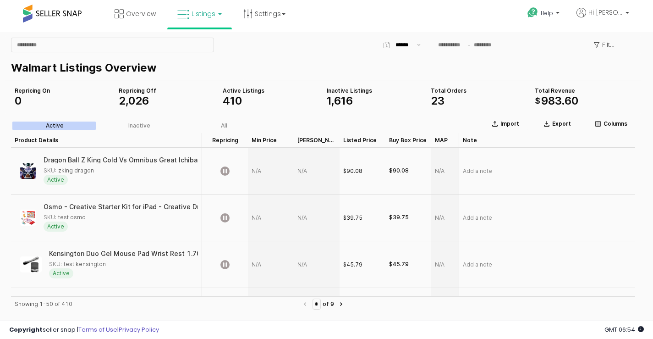
click at [197, 16] on span "Listings" at bounding box center [204, 13] width 24 height 9
click at [251, 97] on div "410" at bounding box center [271, 100] width 97 height 11
click at [236, 104] on span "410" at bounding box center [232, 100] width 19 height 13
click at [133, 124] on div "Inactive" at bounding box center [139, 125] width 22 height 6
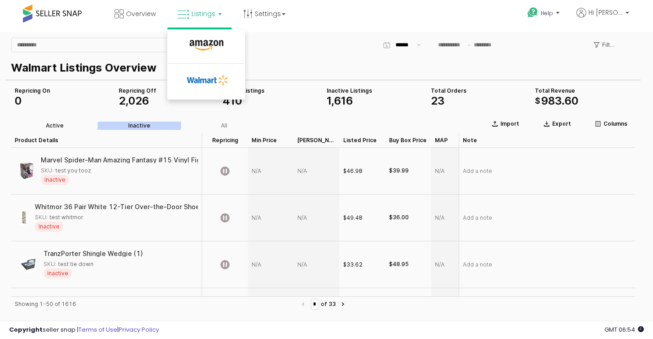
click at [50, 125] on div "Active" at bounding box center [55, 125] width 18 height 6
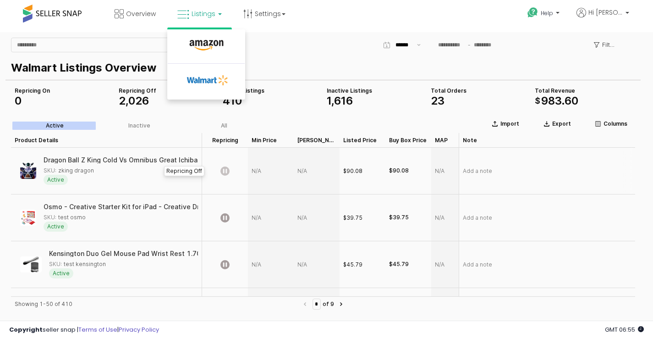
click at [222, 172] on icon "App Frame" at bounding box center [225, 170] width 9 height 9
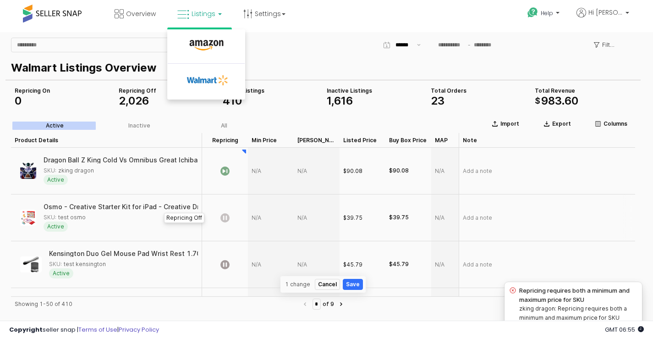
click at [222, 218] on icon "App Frame" at bounding box center [225, 217] width 9 height 9
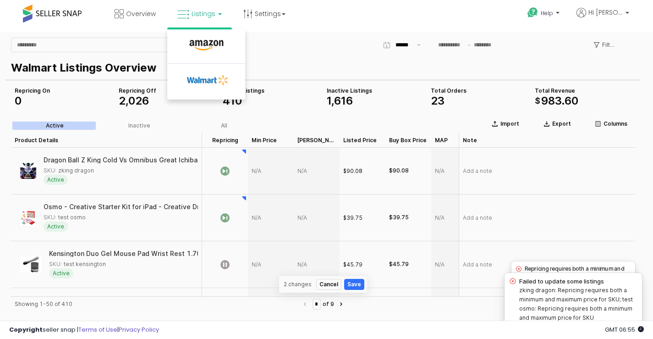
click at [228, 264] on icon "App Frame" at bounding box center [225, 264] width 9 height 9
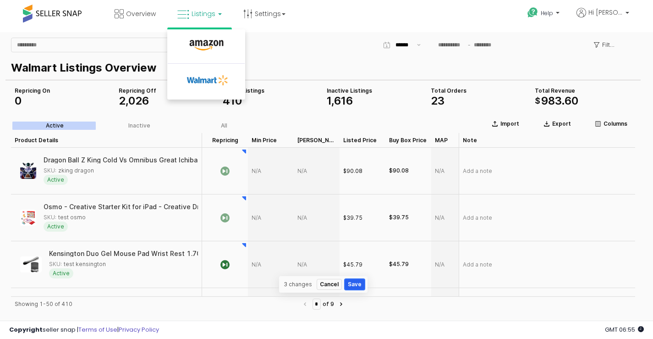
click at [349, 285] on button "Save" at bounding box center [355, 284] width 20 height 11
click at [261, 16] on link "Settings" at bounding box center [265, 14] width 56 height 28
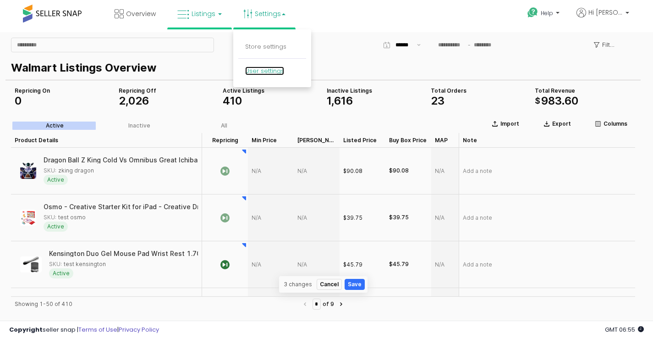
click at [267, 74] on link "User settings" at bounding box center [264, 70] width 39 height 9
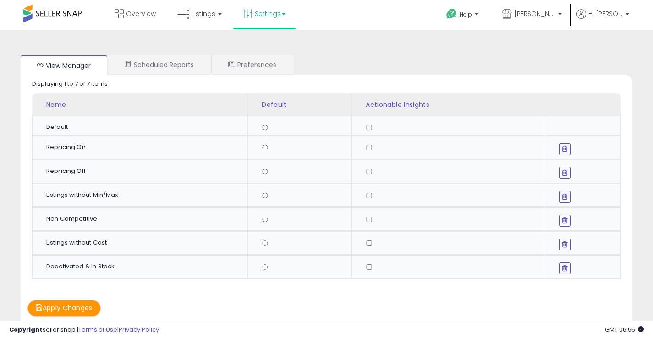
click at [271, 16] on link "Settings" at bounding box center [265, 14] width 56 height 28
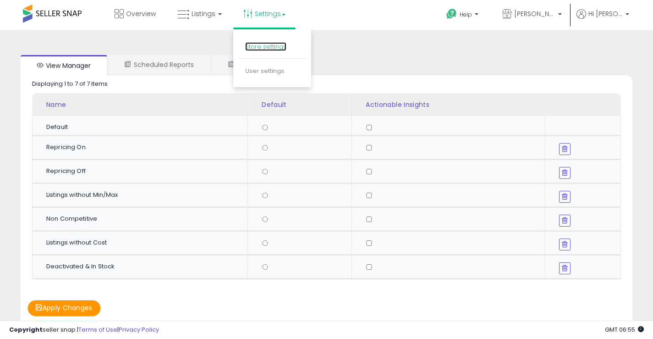
click at [261, 48] on link "Store settings" at bounding box center [265, 46] width 41 height 9
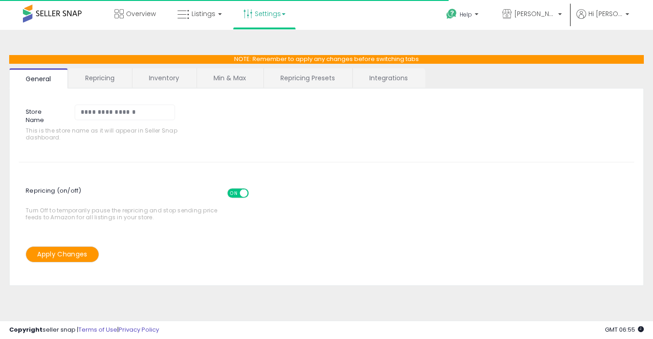
click at [227, 81] on link "Min & Max" at bounding box center [230, 77] width 66 height 19
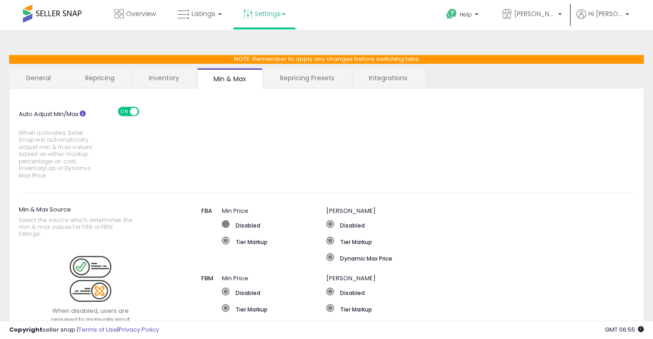
click at [236, 223] on label "Disabled" at bounding box center [274, 224] width 105 height 9
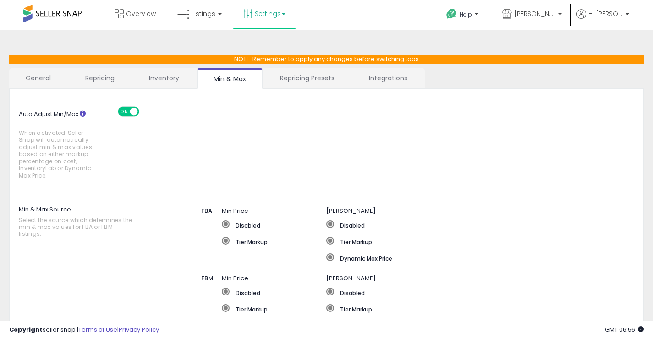
scroll to position [46, 0]
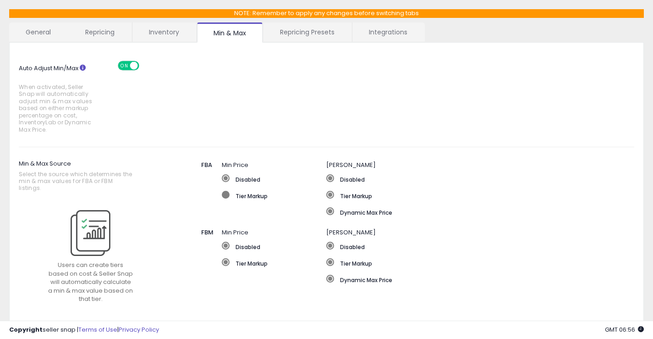
click at [234, 199] on label "Tier Markup" at bounding box center [274, 195] width 105 height 9
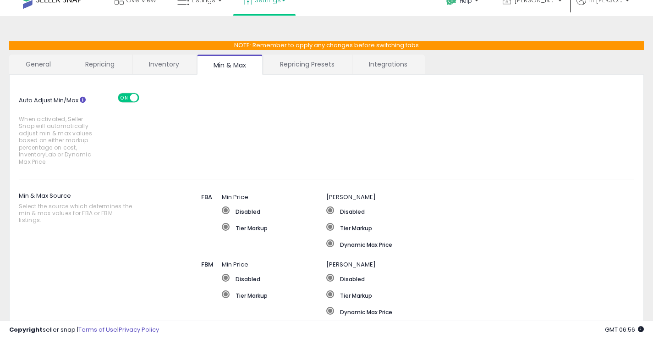
scroll to position [0, 0]
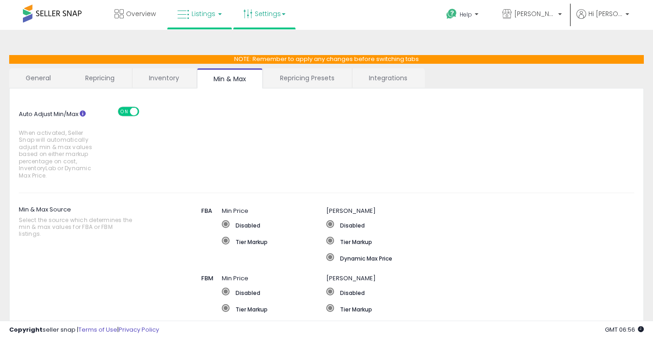
click at [210, 18] on span "Listings" at bounding box center [204, 13] width 24 height 9
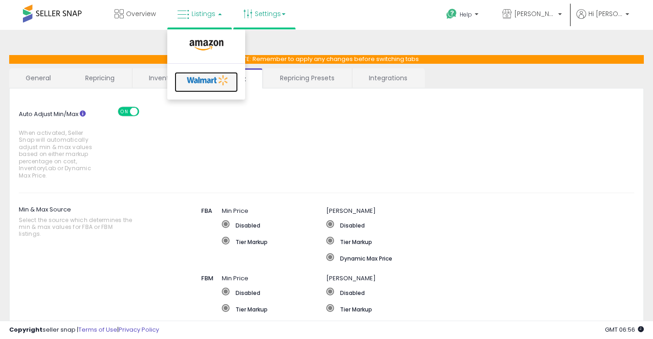
click at [205, 76] on icon at bounding box center [208, 80] width 48 height 14
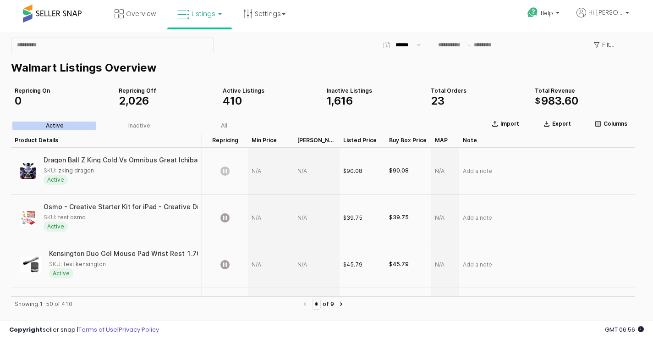
click at [227, 171] on icon "App Frame" at bounding box center [225, 170] width 9 height 9
click at [570, 124] on p "Export" at bounding box center [562, 123] width 19 height 7
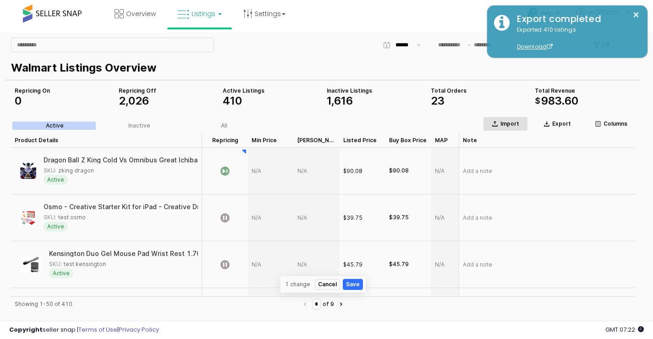
click at [505, 124] on p "Import" at bounding box center [510, 123] width 19 height 7
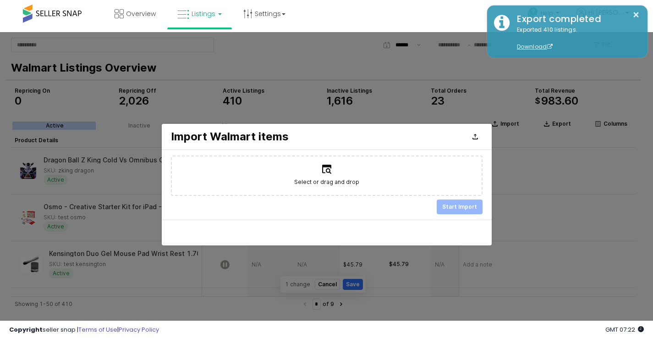
click at [326, 182] on span "Select or drag and drop" at bounding box center [326, 181] width 65 height 9
click at [326, 176] on input "Select or drag and drop" at bounding box center [326, 176] width 0 height 0
type input "**********"
click at [466, 208] on p "Start Import" at bounding box center [460, 206] width 35 height 7
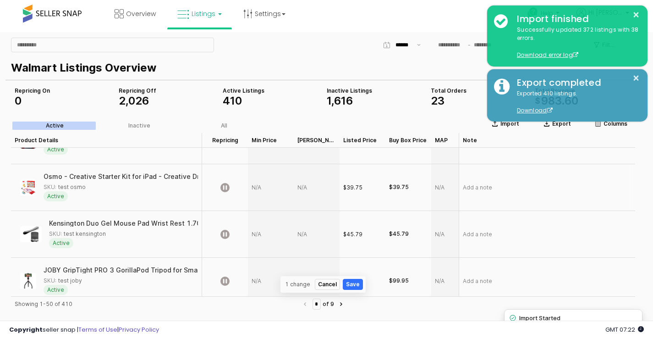
scroll to position [46, 0]
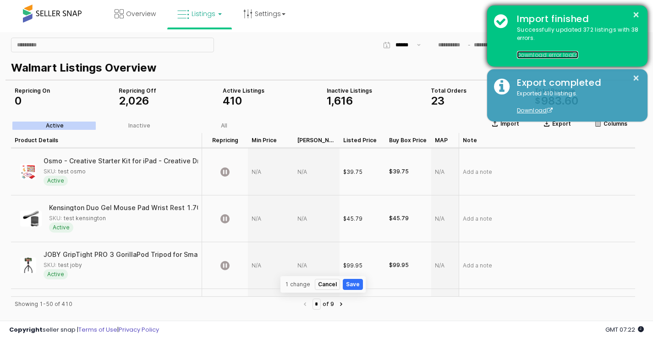
click at [576, 56] on span at bounding box center [576, 55] width 6 height 6
click at [575, 55] on span at bounding box center [576, 55] width 6 height 6
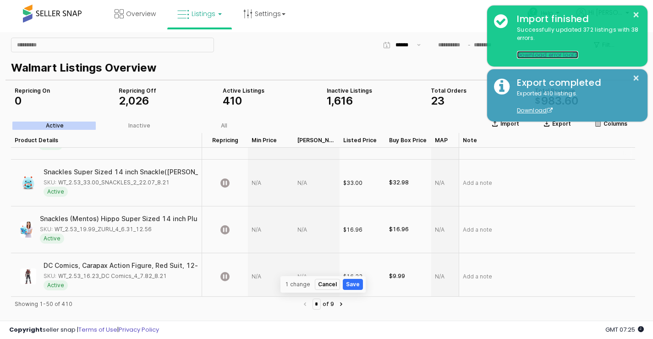
scroll to position [1467, 0]
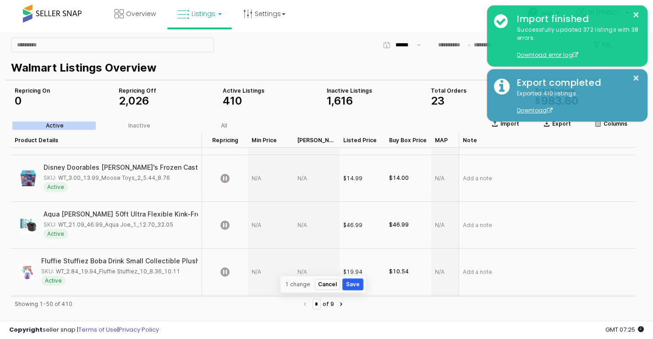
click at [355, 287] on button "Save" at bounding box center [353, 284] width 20 height 11
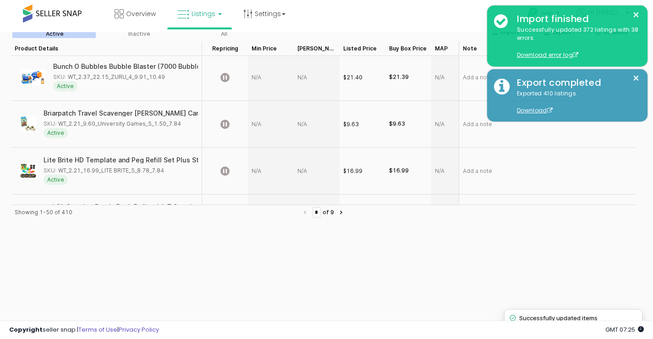
scroll to position [0, 0]
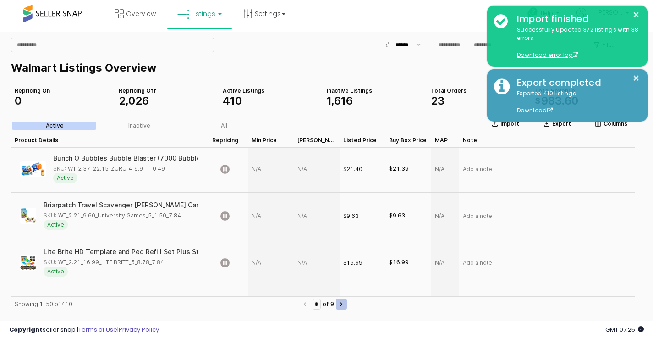
click at [345, 307] on button "Next page" at bounding box center [341, 304] width 11 height 11
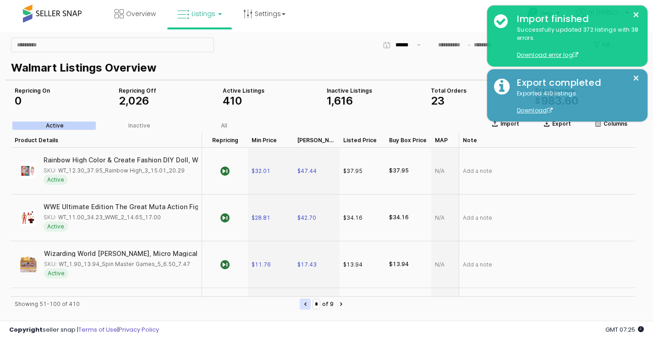
type input "*"
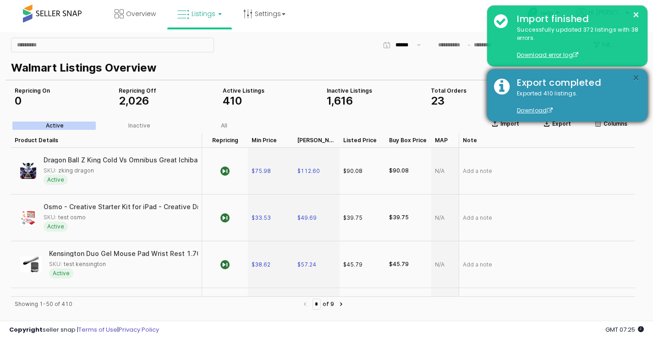
click at [634, 79] on button "×" at bounding box center [636, 77] width 7 height 11
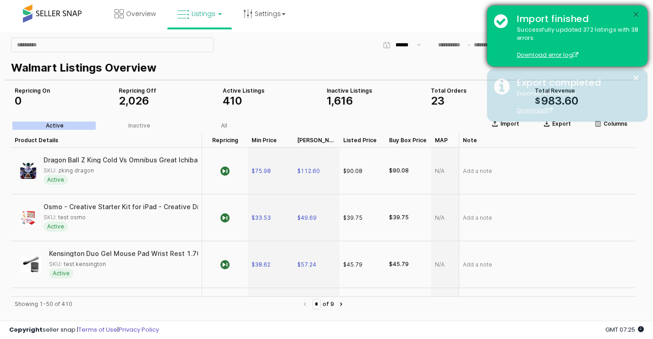
click at [639, 13] on button "×" at bounding box center [636, 14] width 7 height 11
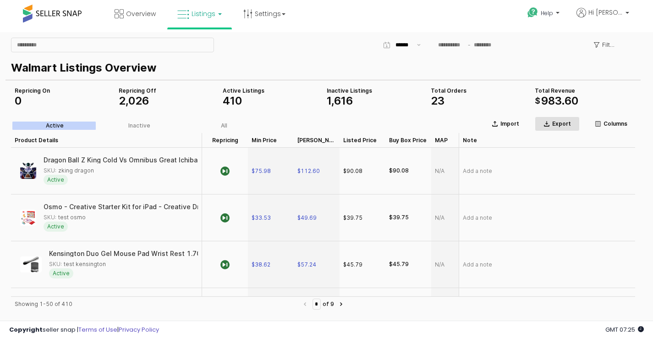
click at [557, 124] on p "Export" at bounding box center [562, 123] width 19 height 7
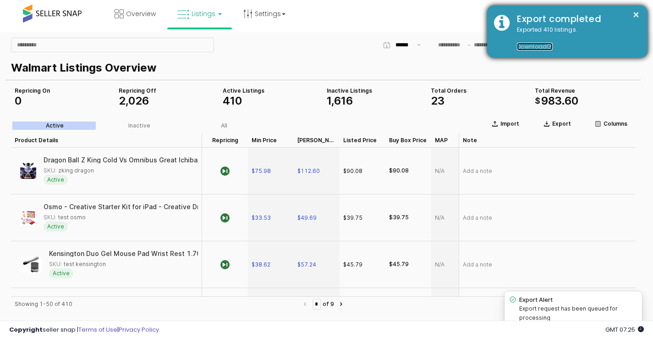
click at [552, 48] on span at bounding box center [551, 47] width 6 height 6
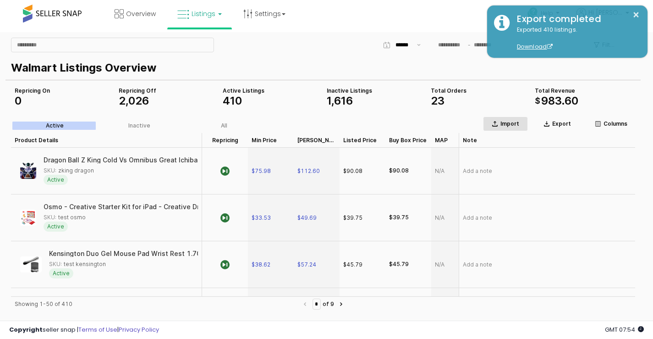
click at [508, 125] on p "Import" at bounding box center [510, 123] width 19 height 7
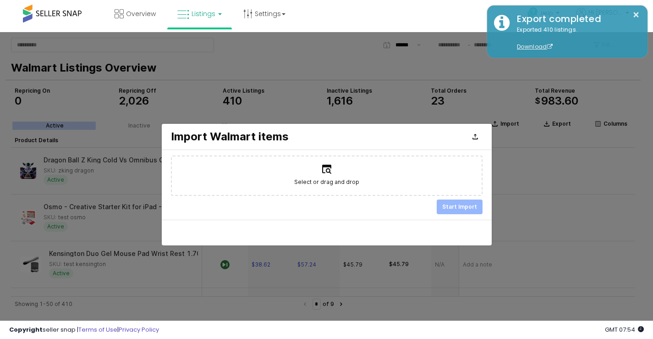
click at [350, 177] on label "Select or drag and drop" at bounding box center [327, 175] width 310 height 39
click at [327, 176] on input "Select or drag and drop" at bounding box center [326, 176] width 0 height 0
type input "**********"
click at [464, 209] on p "Start Import" at bounding box center [460, 206] width 35 height 7
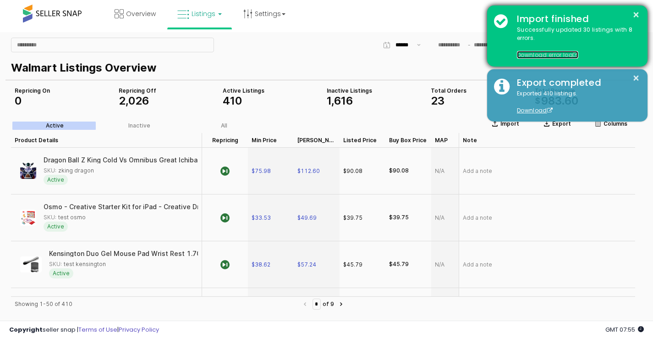
click at [576, 52] on span at bounding box center [576, 55] width 6 height 6
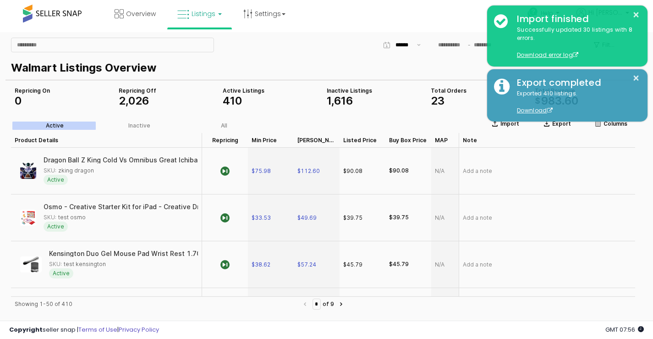
click at [177, 308] on div "Showing 1-50 of 410" at bounding box center [157, 303] width 285 height 9
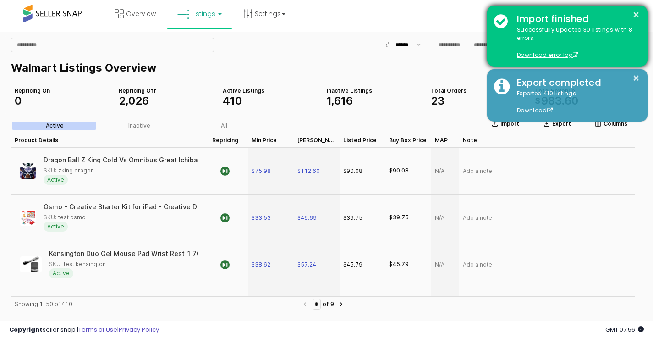
click at [641, 9] on div "× Import finished Successfully updated 30 listings with 8 errors. Download erro…" at bounding box center [567, 36] width 160 height 61
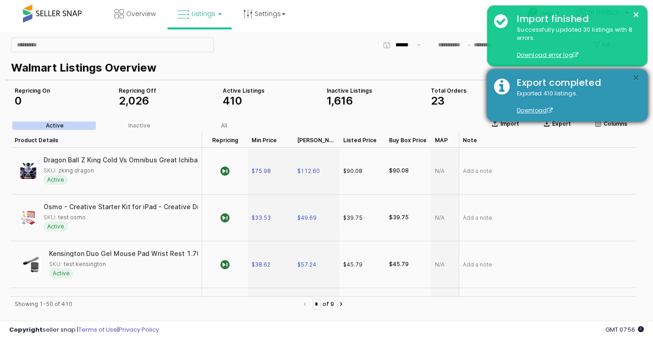
click at [636, 78] on button "×" at bounding box center [636, 77] width 7 height 11
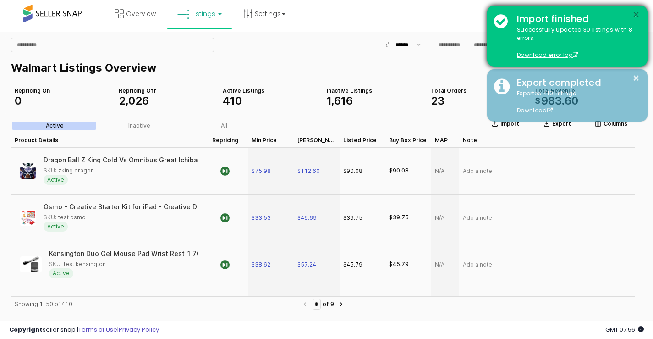
click at [640, 9] on button "×" at bounding box center [636, 14] width 7 height 11
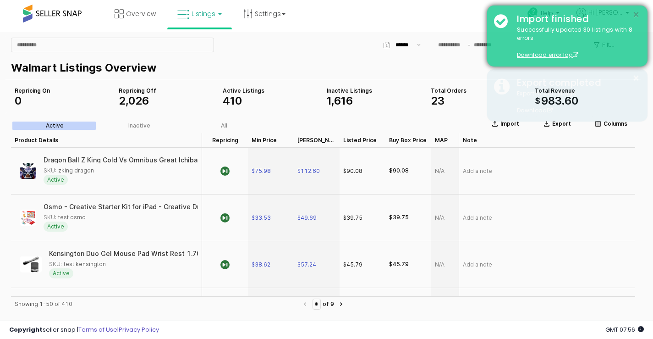
click at [638, 12] on button "×" at bounding box center [636, 14] width 7 height 11
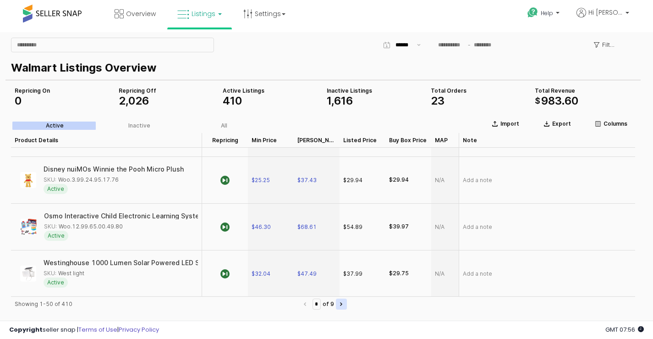
scroll to position [504, 0]
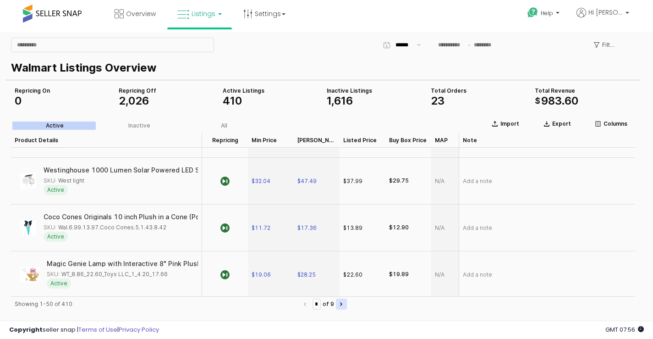
click at [343, 305] on icon "Next page" at bounding box center [341, 304] width 2 height 4
type input "*"
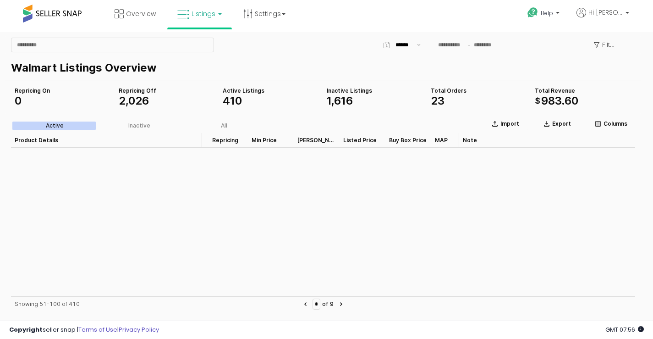
scroll to position [0, 0]
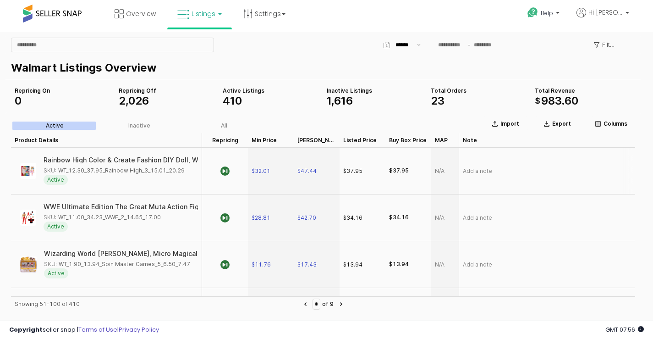
click at [176, 158] on div "Rainbow High Color & Create Fashion DIY Doll, Washable Rainbow Markers, Green E…" at bounding box center [318, 160] width 554 height 6
click at [169, 168] on div "SKU: WT_12.30_37.95_Rainbow High_3_15.01_20.29" at bounding box center [114, 170] width 141 height 8
click at [175, 159] on div "Rainbow High Color & Create Fashion DIY Doll, Washable Rainbow Markers, Green E…" at bounding box center [318, 160] width 554 height 6
click at [226, 170] on icon "App Frame" at bounding box center [225, 170] width 9 height 9
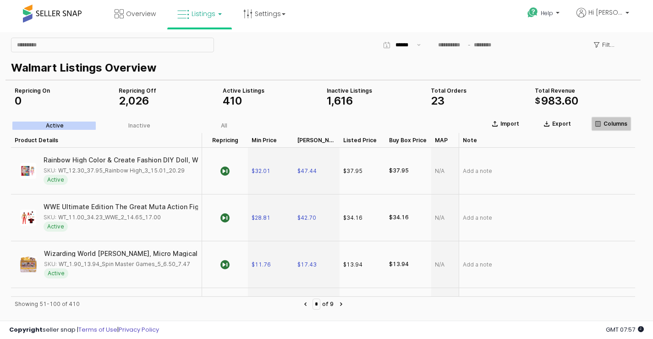
click at [606, 125] on p "Columns" at bounding box center [616, 123] width 24 height 7
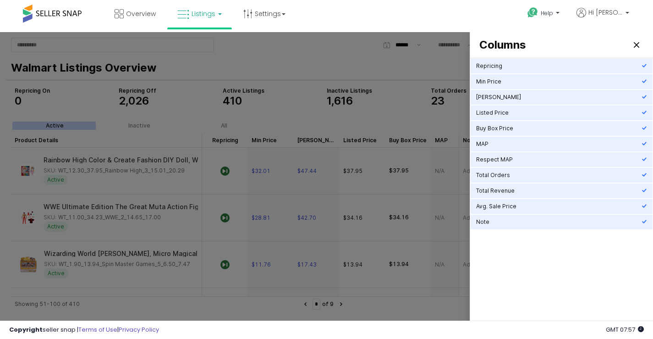
click at [416, 74] on div at bounding box center [326, 184] width 653 height 305
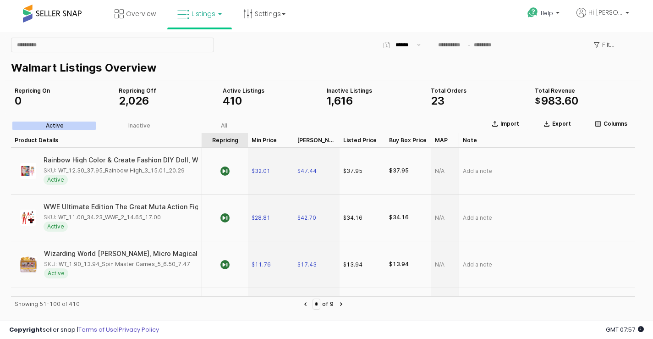
click at [222, 139] on div "Repricing Repricing" at bounding box center [225, 140] width 46 height 15
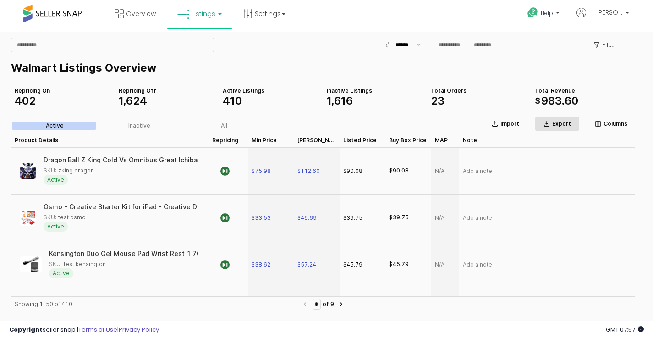
click at [557, 125] on p "Export" at bounding box center [562, 123] width 19 height 7
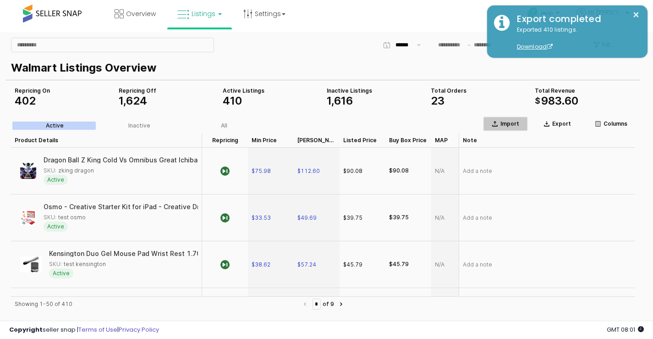
click at [501, 121] on div "Import" at bounding box center [505, 123] width 37 height 7
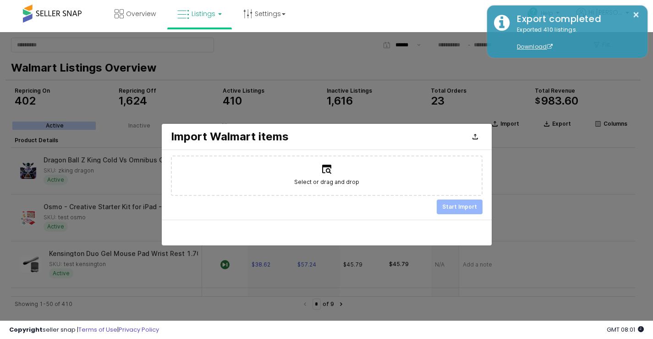
click at [370, 186] on label "Select or drag and drop" at bounding box center [327, 175] width 310 height 39
click at [327, 176] on input "Select or drag and drop" at bounding box center [326, 176] width 0 height 0
type input "**********"
click at [464, 209] on p "Start Import" at bounding box center [460, 206] width 35 height 7
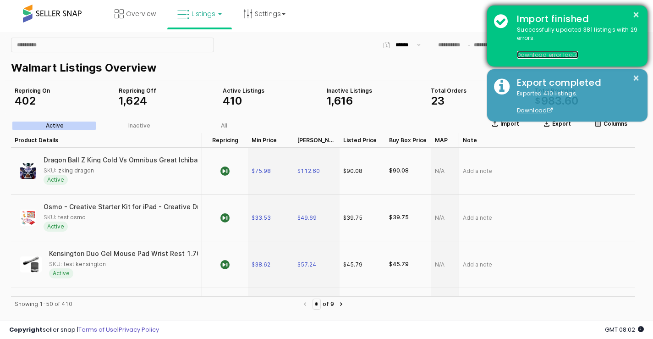
click at [576, 55] on span at bounding box center [576, 55] width 6 height 6
click at [574, 55] on span at bounding box center [576, 55] width 6 height 6
click at [639, 10] on button "×" at bounding box center [636, 14] width 7 height 11
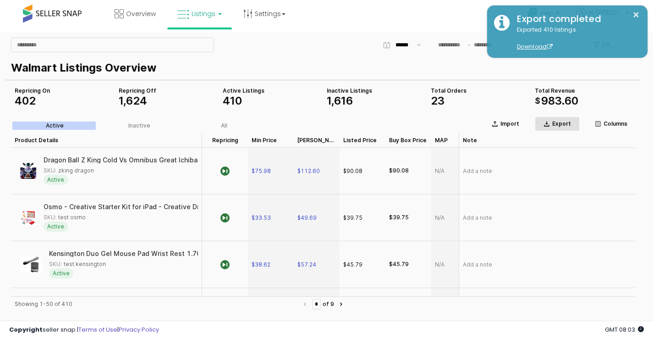
click at [555, 126] on p "Export" at bounding box center [562, 123] width 19 height 7
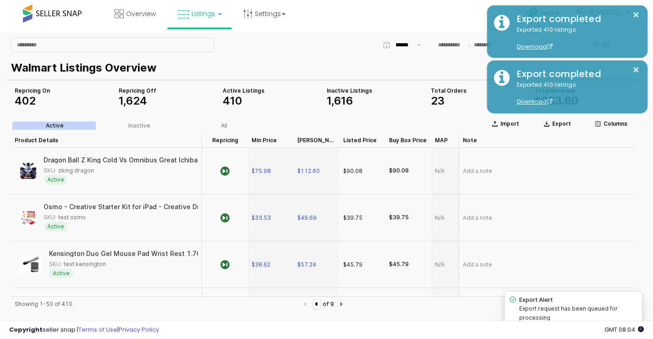
click at [602, 227] on div "Add a note" at bounding box center [547, 217] width 177 height 47
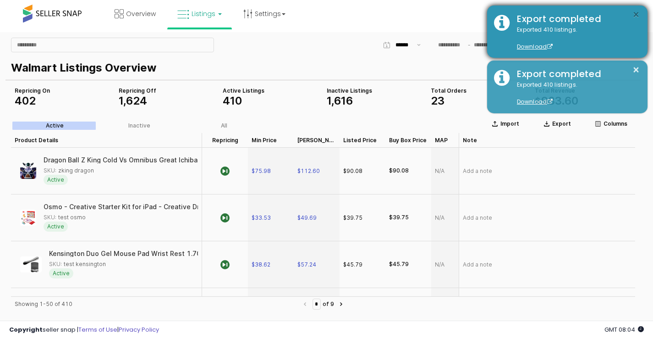
click at [635, 11] on button "×" at bounding box center [636, 14] width 7 height 11
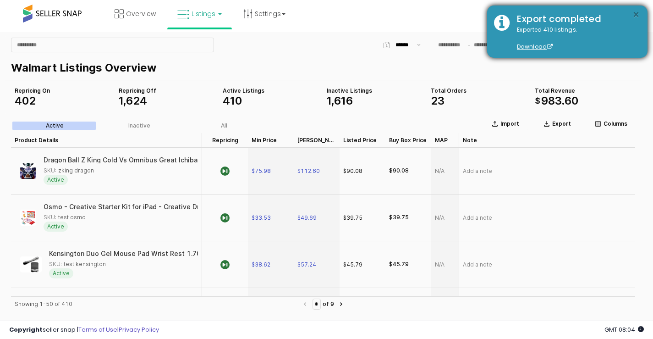
click at [638, 16] on button "×" at bounding box center [636, 14] width 7 height 11
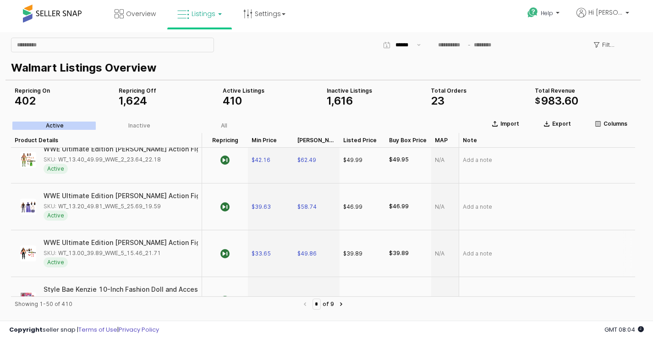
scroll to position [2230, 0]
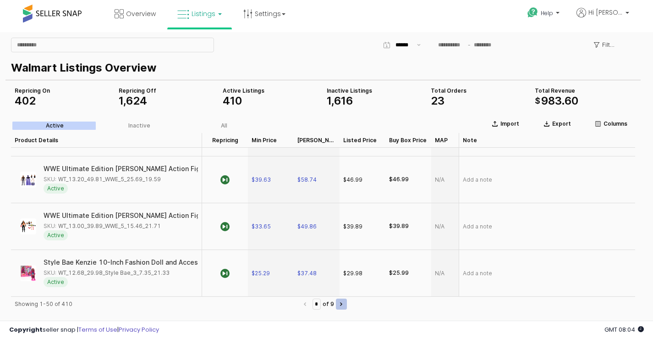
click at [343, 305] on icon "Next page" at bounding box center [341, 304] width 2 height 4
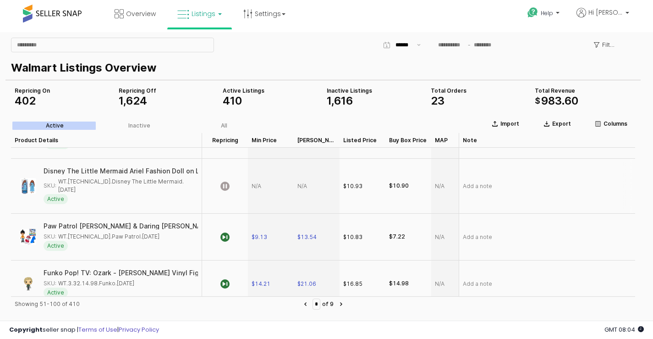
scroll to position [1330, 0]
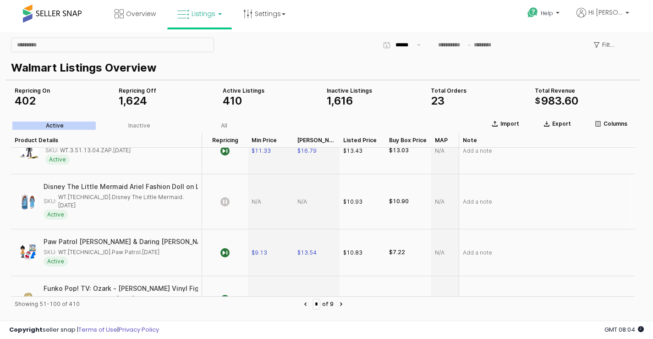
click at [227, 199] on icon "App Frame" at bounding box center [225, 201] width 9 height 9
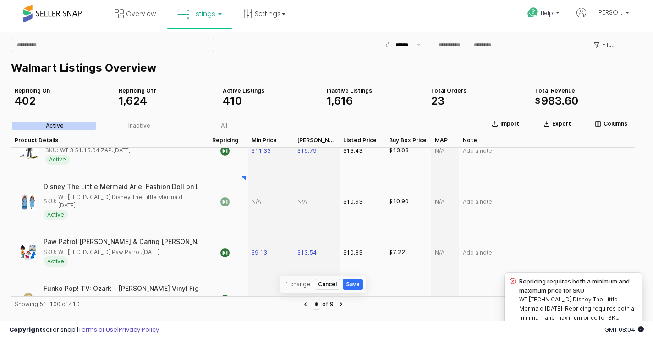
click at [260, 200] on div "App Frame" at bounding box center [271, 201] width 46 height 55
click at [260, 197] on div "App Frame" at bounding box center [271, 201] width 46 height 55
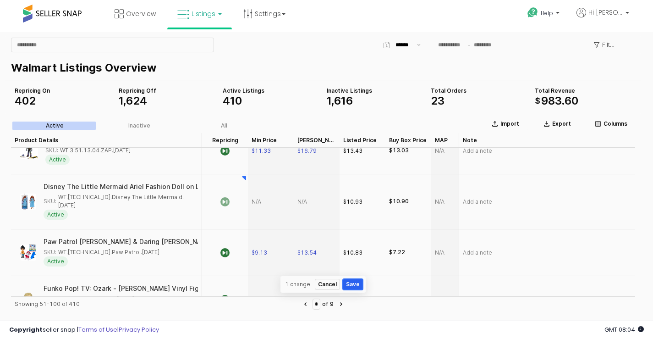
click at [348, 288] on button "Save" at bounding box center [353, 284] width 20 height 11
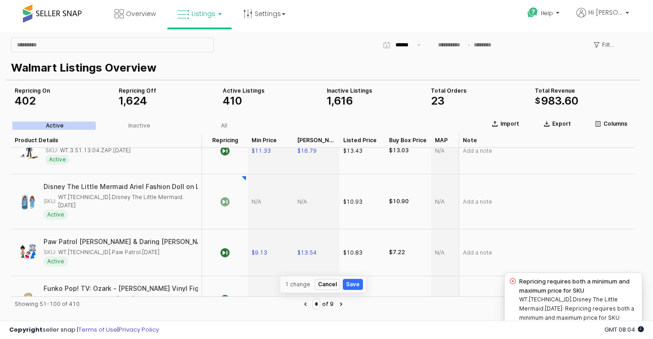
click at [263, 196] on div "App Frame" at bounding box center [271, 201] width 46 height 55
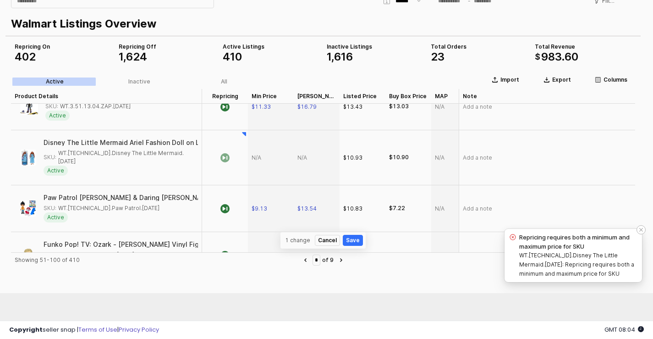
scroll to position [28, 0]
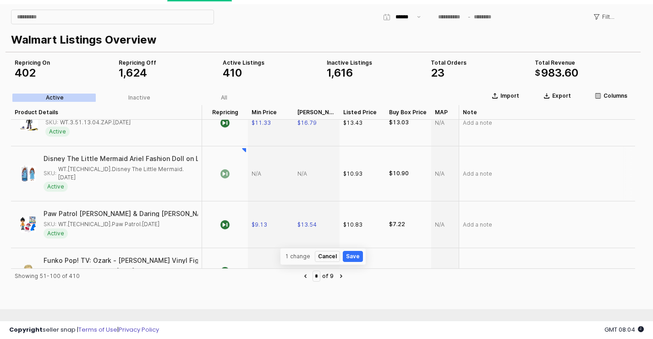
click at [307, 168] on div "App Frame" at bounding box center [317, 173] width 46 height 55
click at [353, 255] on button "Save" at bounding box center [353, 256] width 20 height 11
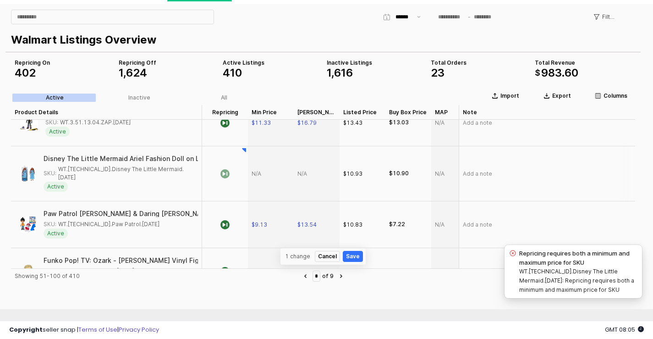
click at [303, 167] on div "App Frame" at bounding box center [317, 173] width 46 height 55
click at [331, 256] on button "Cancel" at bounding box center [327, 256] width 25 height 11
click at [259, 167] on div "App Frame" at bounding box center [271, 173] width 46 height 55
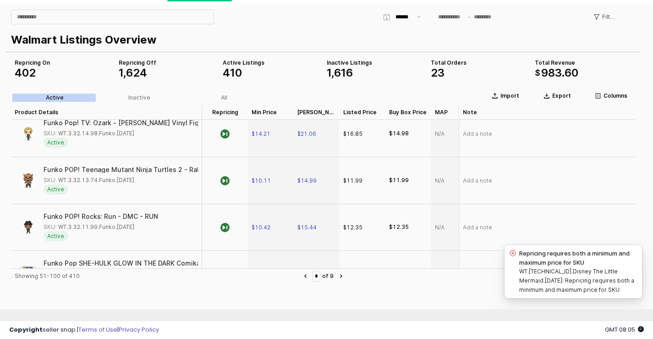
scroll to position [1330, 0]
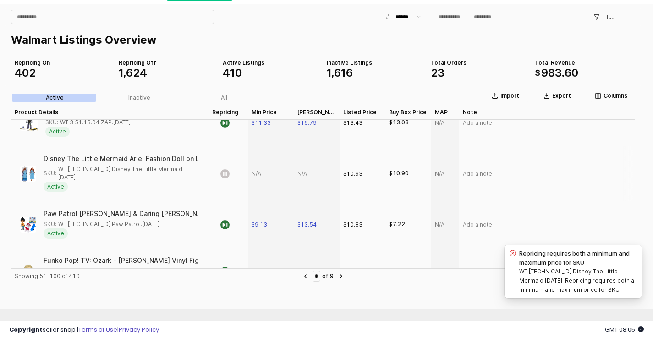
click at [258, 169] on div "App Frame" at bounding box center [271, 173] width 46 height 55
click at [305, 169] on div "App Frame" at bounding box center [317, 173] width 46 height 55
click at [73, 166] on div "SKU: WT.3.51.12.61.​Disney The Little Mermaid.5.9.36" at bounding box center [118, 173] width 149 height 17
drag, startPoint x: 58, startPoint y: 168, endPoint x: 187, endPoint y: 169, distance: 128.4
click at [187, 169] on div "SKU: WT.3.51.12.61.​Disney The Little Mermaid.5.9.36" at bounding box center [118, 173] width 149 height 17
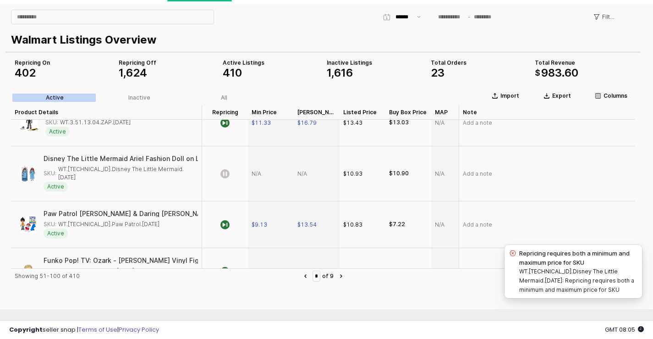
click at [87, 166] on div "SKU: WT.3.51.12.61.​Disney The Little Mermaid.5.9.36" at bounding box center [118, 173] width 149 height 17
drag, startPoint x: 58, startPoint y: 166, endPoint x: 187, endPoint y: 172, distance: 129.5
click at [187, 172] on div "SKU: WT.3.51.12.61.​Disney The Little Mermaid.5.9.36" at bounding box center [118, 173] width 149 height 17
click at [178, 158] on div "Disney The Little Mermaid Ariel Fashion Doll on Land in Signature Blue Dress" at bounding box center [160, 158] width 243 height 6
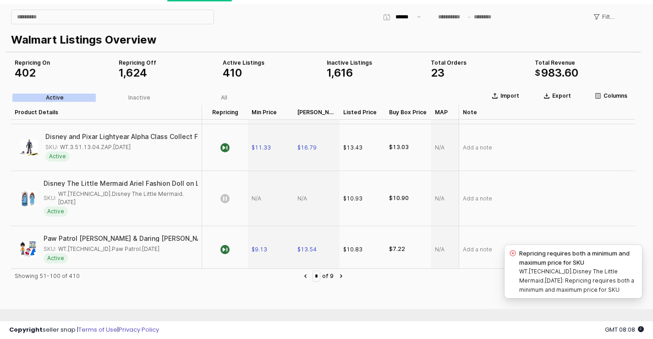
scroll to position [1284, 0]
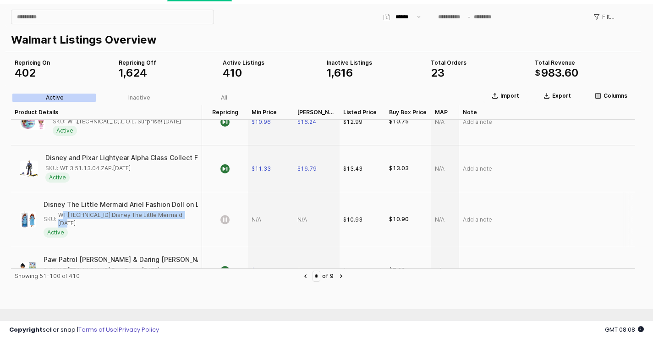
drag, startPoint x: 58, startPoint y: 216, endPoint x: 185, endPoint y: 215, distance: 126.6
click at [185, 215] on div "SKU: WT.3.51.12.61.​Disney The Little Mermaid.5.9.36" at bounding box center [118, 219] width 149 height 17
copy div "WT.3.51.12.61.​Disney The Little Mermaid.5.9.36"
click at [224, 217] on icon "App Frame" at bounding box center [225, 219] width 9 height 9
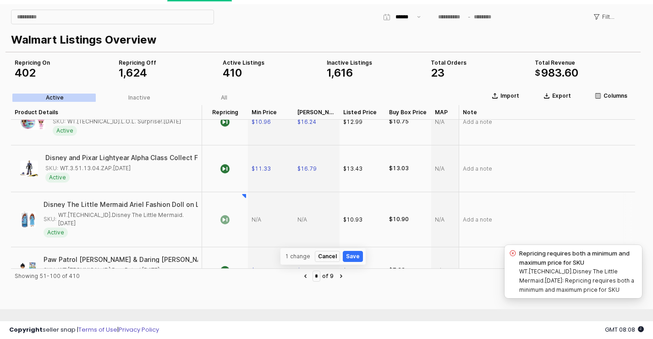
click at [255, 215] on div "App Frame" at bounding box center [271, 219] width 46 height 55
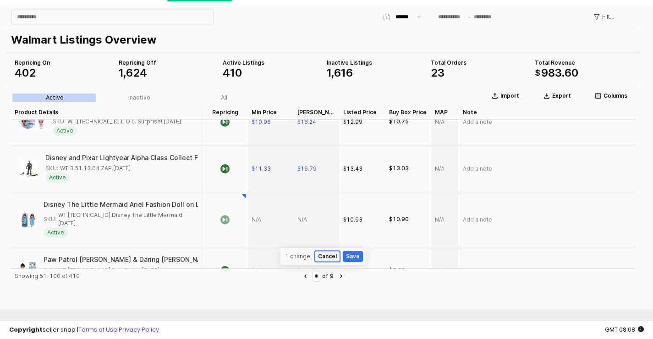
click at [327, 256] on button "Cancel" at bounding box center [327, 256] width 25 height 11
click at [259, 213] on div "App Frame" at bounding box center [271, 219] width 46 height 55
click at [302, 212] on div "App Frame" at bounding box center [317, 219] width 46 height 55
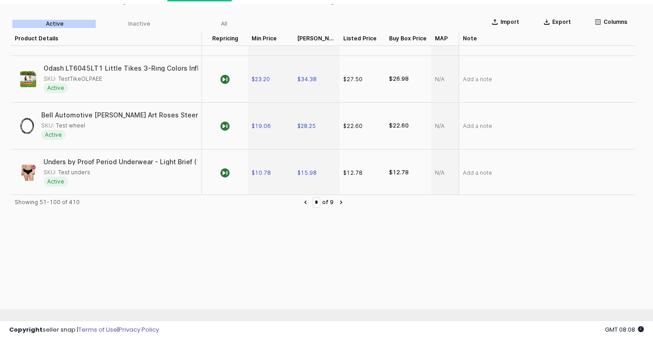
scroll to position [183, 0]
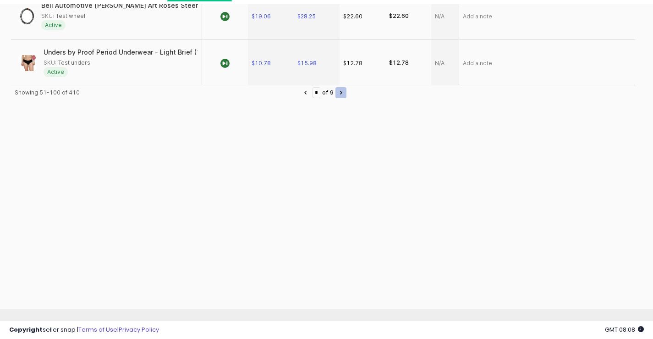
click at [343, 93] on icon "Next page" at bounding box center [341, 93] width 2 height 4
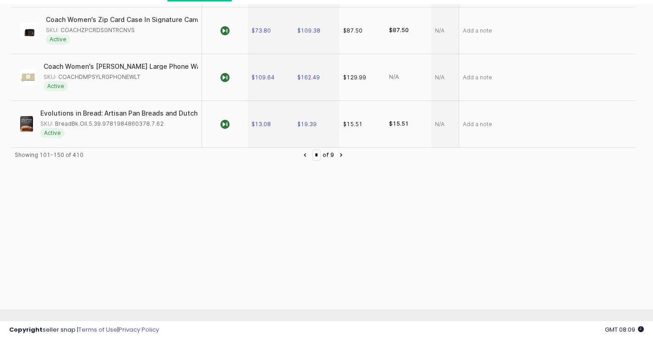
scroll to position [0, 0]
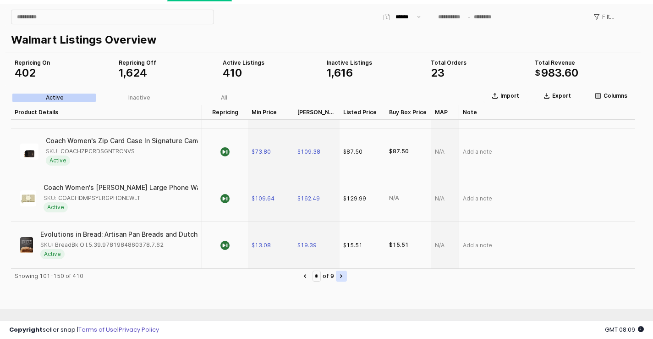
click at [343, 275] on icon "Next page" at bounding box center [341, 276] width 2 height 4
type input "*"
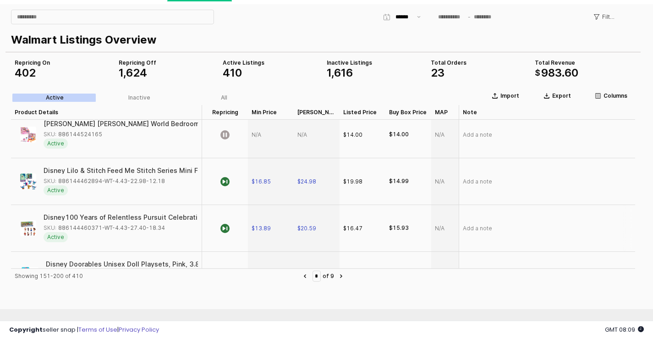
scroll to position [1880, 0]
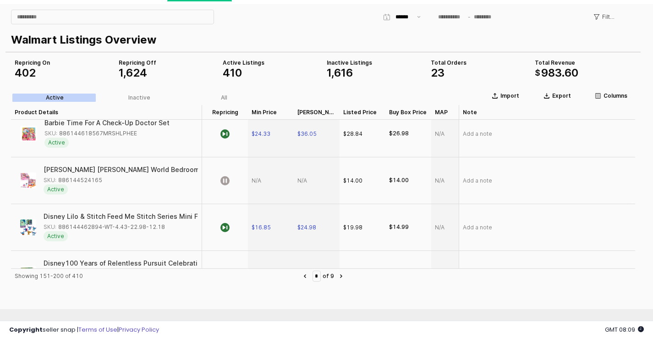
drag, startPoint x: 59, startPoint y: 178, endPoint x: 114, endPoint y: 182, distance: 55.6
click at [114, 182] on div "SKU: 886144524165" at bounding box center [118, 180] width 149 height 8
drag, startPoint x: 62, startPoint y: 177, endPoint x: 111, endPoint y: 179, distance: 49.1
click at [111, 179] on div "JoJo Siwa JoJo's World Bedroom Mini Playset, Kids Toys for Ages 3 Up, Gifts and…" at bounding box center [118, 180] width 149 height 28
click at [89, 179] on div "SKU: 886144524165" at bounding box center [73, 180] width 59 height 8
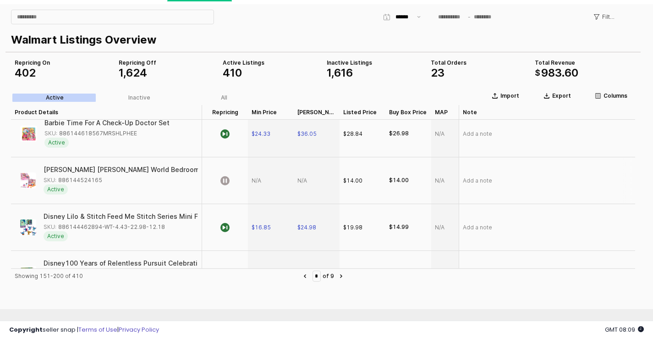
click at [89, 179] on div "SKU: 886144524165" at bounding box center [73, 180] width 59 height 8
drag, startPoint x: 89, startPoint y: 179, endPoint x: 101, endPoint y: 182, distance: 12.7
click at [101, 182] on div "JoJo Siwa JoJo's World Bedroom Mini Playset, Kids Toys for Ages 3 Up, Gifts and…" at bounding box center [106, 180] width 183 height 39
copy div "JoJo Siwa JoJo's World Bedroom Mini Playset, Kids Toys for Ages 3 Up, Gifts and…"
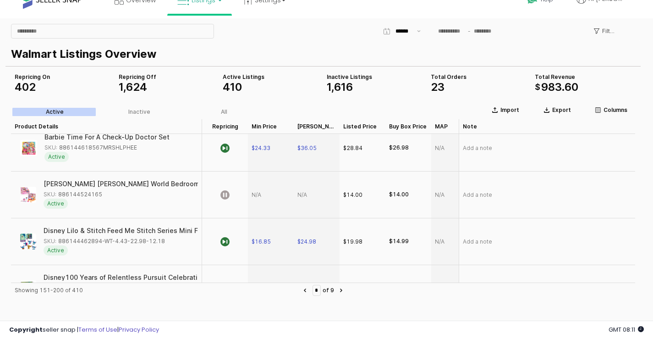
scroll to position [0, 0]
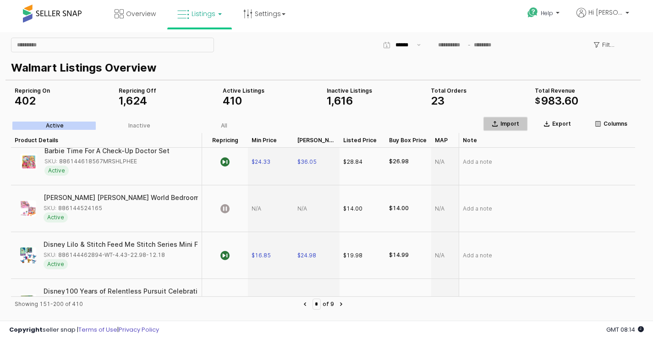
click at [516, 121] on p "Import" at bounding box center [510, 123] width 19 height 7
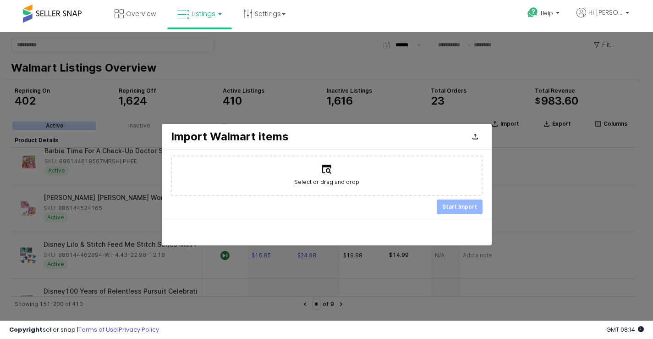
click at [332, 179] on span "Select or drag and drop" at bounding box center [326, 181] width 65 height 9
click at [327, 176] on input "Select or drag and drop" at bounding box center [326, 176] width 0 height 0
type input "**********"
click at [444, 206] on p "Start Import" at bounding box center [460, 206] width 35 height 7
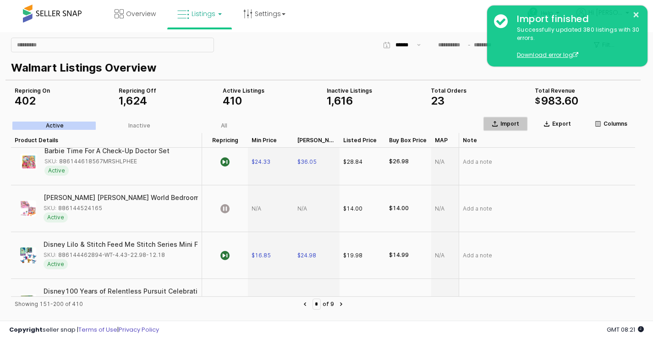
click at [510, 122] on p "Import" at bounding box center [510, 123] width 19 height 7
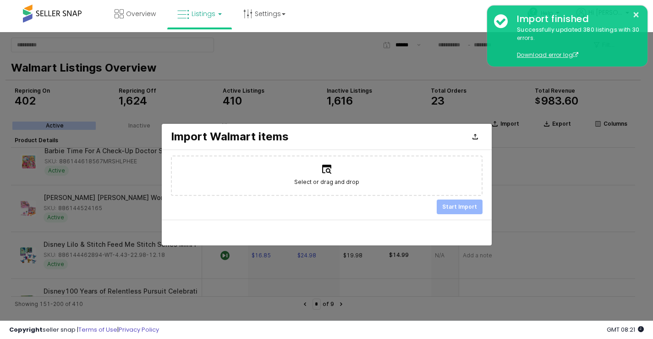
click at [324, 167] on icon at bounding box center [326, 169] width 9 height 9
click at [326, 176] on input "Select or drag and drop" at bounding box center [326, 176] width 0 height 0
type input "**********"
click at [472, 206] on p "Start Import" at bounding box center [460, 206] width 35 height 7
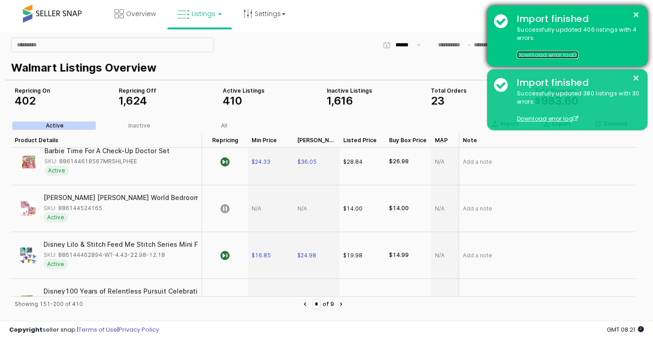
click at [575, 54] on span at bounding box center [576, 55] width 6 height 6
click at [639, 9] on button "×" at bounding box center [636, 14] width 7 height 11
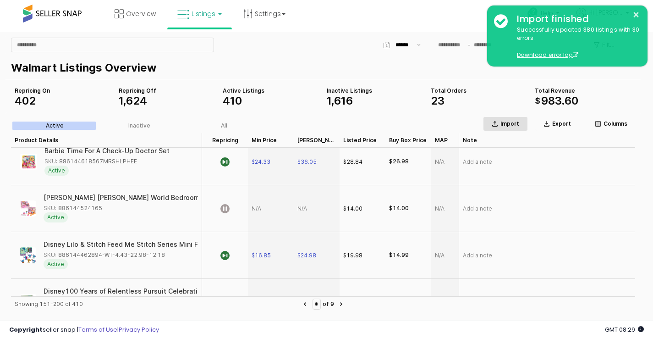
click at [516, 118] on button "Import" at bounding box center [505, 123] width 45 height 15
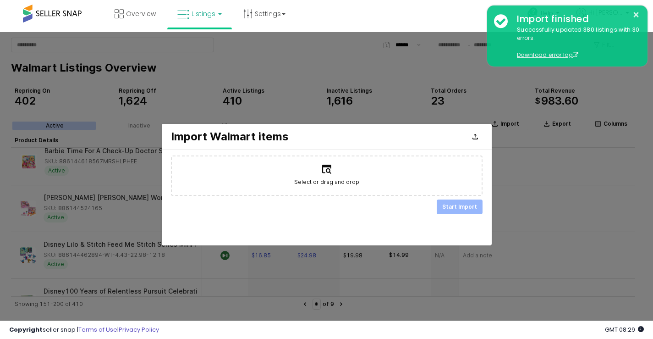
click at [311, 186] on span "Select or drag and drop" at bounding box center [326, 181] width 65 height 9
click at [326, 176] on input "Select or drag and drop" at bounding box center [326, 176] width 0 height 0
type input "**********"
click at [456, 208] on p "Start Import" at bounding box center [460, 206] width 35 height 7
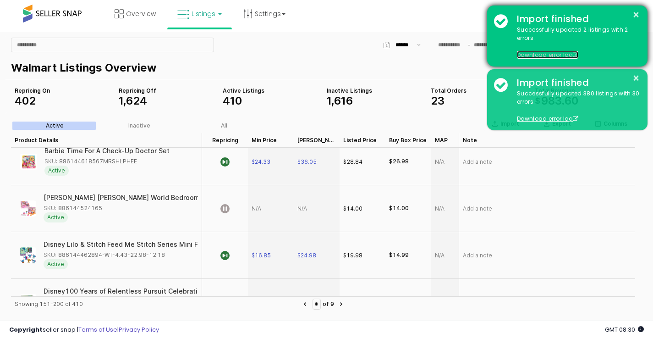
click at [576, 54] on span at bounding box center [576, 55] width 6 height 6
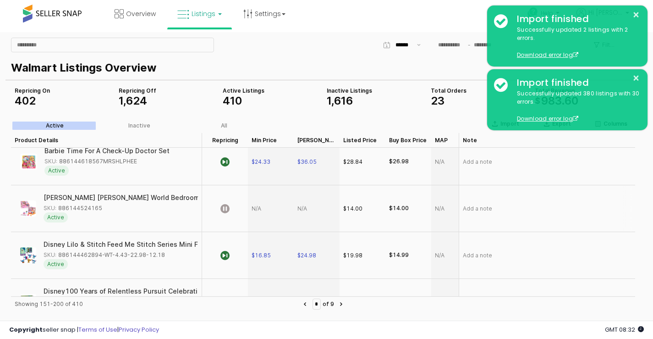
drag, startPoint x: 556, startPoint y: 227, endPoint x: 598, endPoint y: 141, distance: 96.2
click at [557, 222] on div "Add a note" at bounding box center [547, 208] width 177 height 47
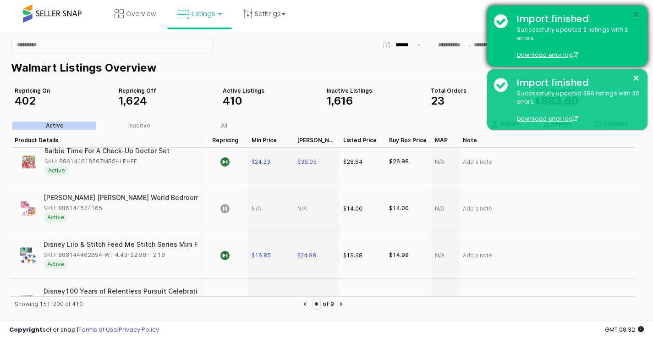
click at [635, 14] on button "×" at bounding box center [636, 14] width 7 height 11
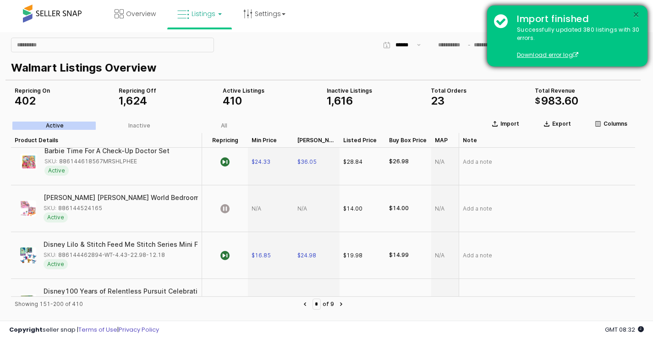
click at [637, 14] on button "×" at bounding box center [636, 14] width 7 height 11
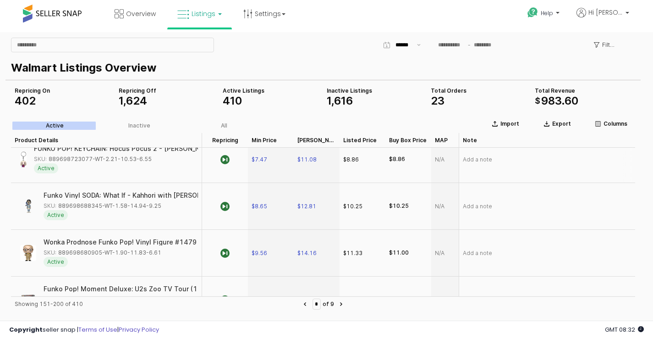
scroll to position [1146, 0]
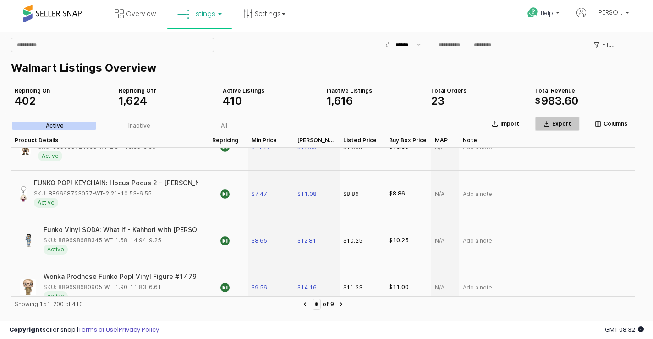
click at [561, 120] on button "Export" at bounding box center [557, 123] width 45 height 15
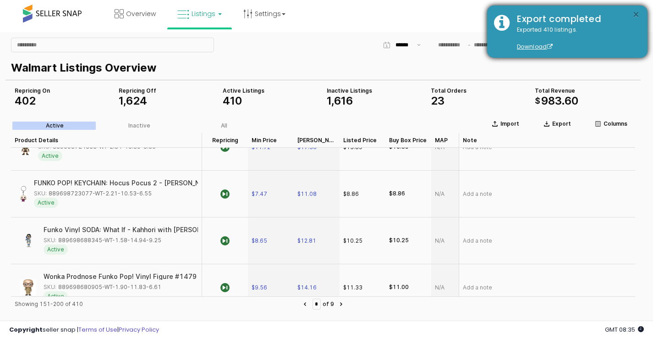
click at [634, 15] on button "×" at bounding box center [636, 14] width 7 height 11
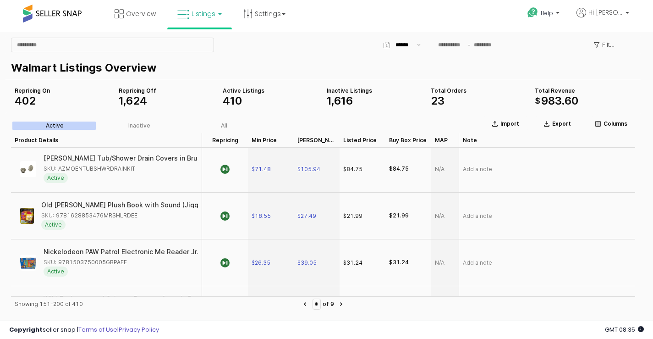
scroll to position [0, 0]
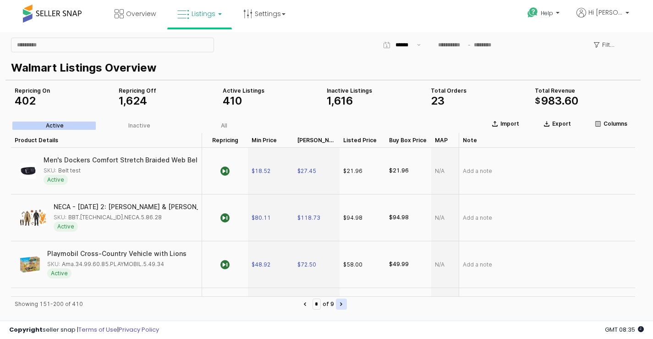
click at [347, 306] on button "Next page" at bounding box center [341, 304] width 11 height 11
type input "*"
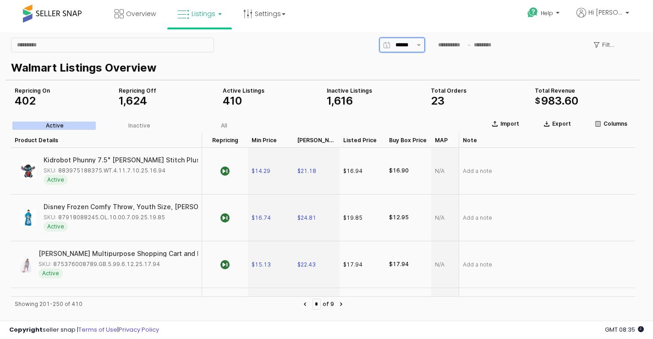
click at [417, 45] on button "Show suggestions" at bounding box center [419, 45] width 11 height 14
click at [540, 48] on div "Filters" at bounding box center [323, 45] width 632 height 18
click at [221, 15] on link "Listings" at bounding box center [200, 14] width 58 height 28
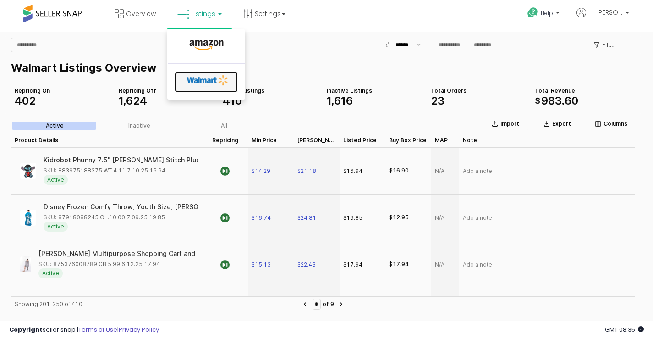
click at [214, 83] on icon at bounding box center [208, 80] width 48 height 14
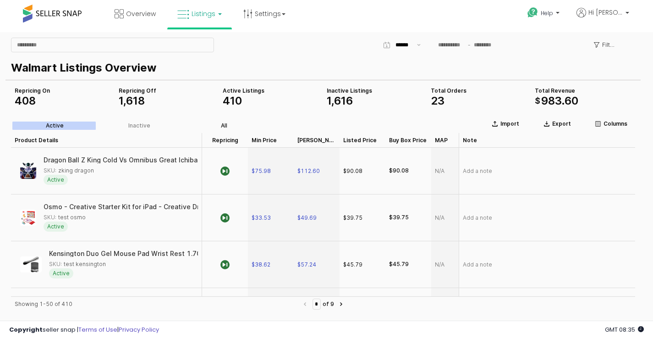
click at [227, 123] on div "All" at bounding box center [224, 125] width 6 height 6
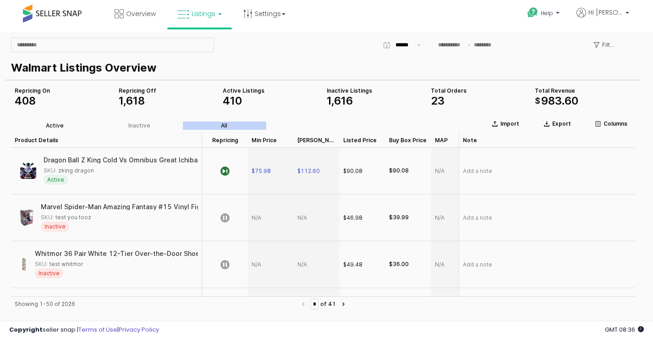
click at [48, 126] on div "Active" at bounding box center [55, 125] width 18 height 6
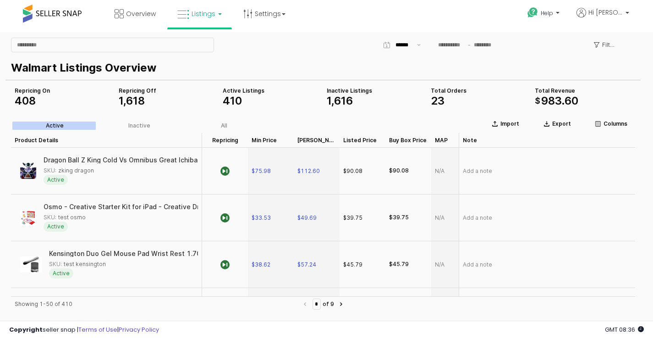
click at [142, 126] on div "Inactive" at bounding box center [139, 125] width 22 height 6
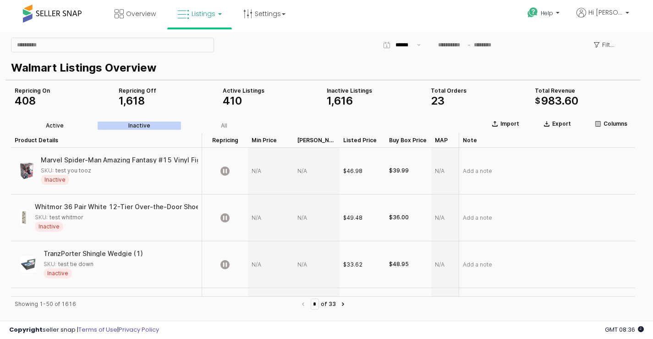
click at [55, 127] on div "Active" at bounding box center [55, 125] width 18 height 6
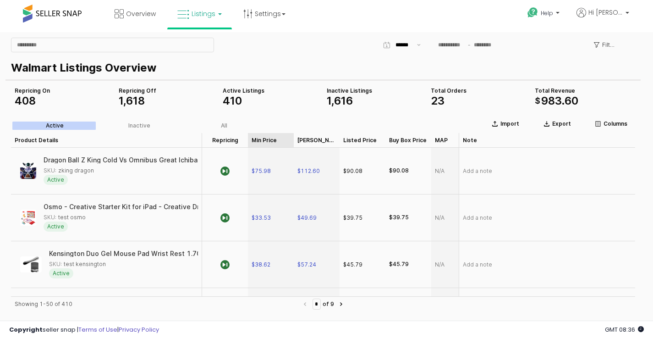
click at [267, 139] on div "Min Price Min Price" at bounding box center [271, 140] width 46 height 15
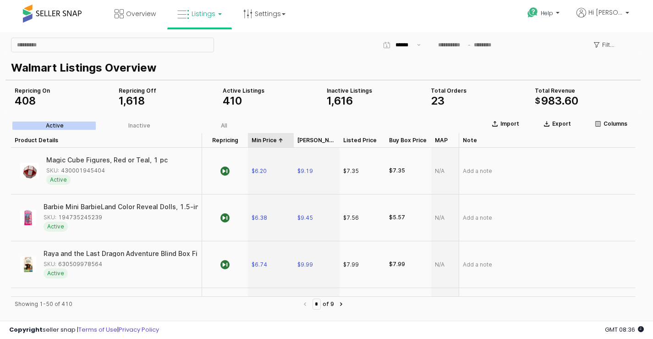
click at [267, 139] on div "Min Price Min Price" at bounding box center [271, 140] width 46 height 15
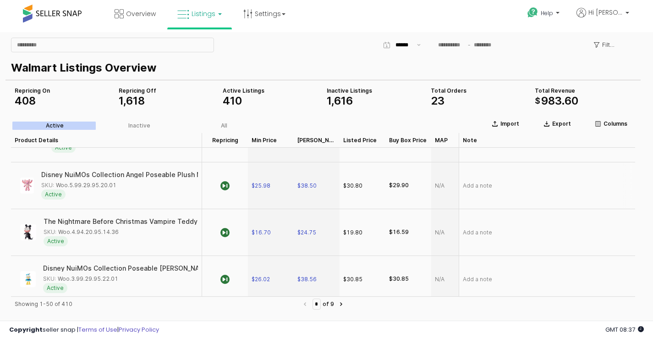
scroll to position [275, 0]
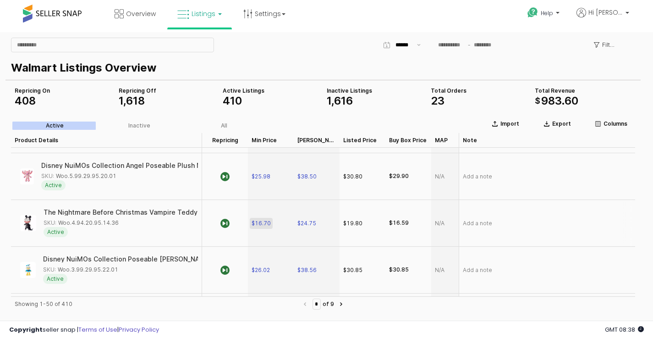
click at [260, 221] on span "$16.70" at bounding box center [261, 223] width 19 height 7
drag, startPoint x: 271, startPoint y: 226, endPoint x: 282, endPoint y: 223, distance: 10.3
click at [282, 223] on input "*****" at bounding box center [277, 223] width 34 height 10
type input "*****"
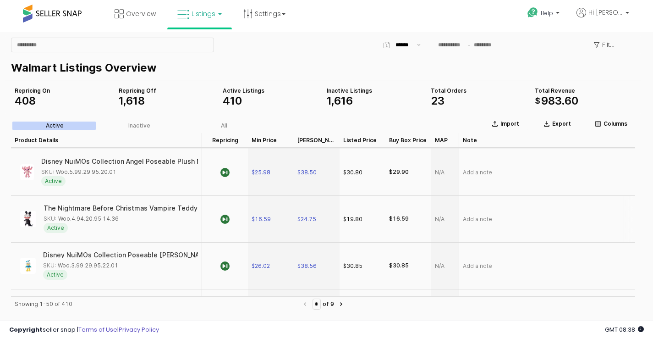
drag, startPoint x: 57, startPoint y: 217, endPoint x: 118, endPoint y: 222, distance: 60.7
click at [118, 222] on div "SKU: Woo.4.94.20.95.14.36" at bounding box center [118, 219] width 149 height 8
drag, startPoint x: 122, startPoint y: 218, endPoint x: 48, endPoint y: 223, distance: 74.0
click at [48, 223] on div "The Nightmare Before Christmas Vampire Teddy Plush SKU: Woo.4.94.20.95.14.36 Ac…" at bounding box center [118, 219] width 149 height 28
copy div "Woo.4.94.20.95.14.36"
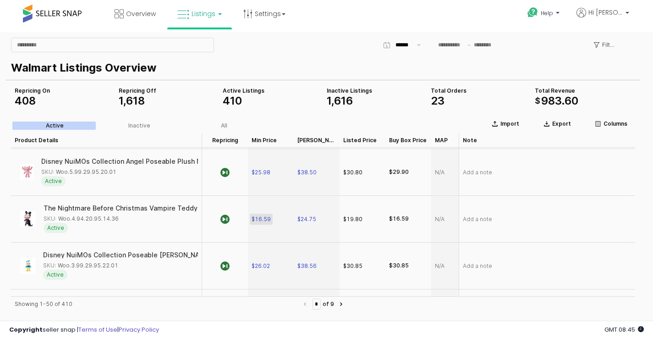
click at [262, 220] on span "$16.59" at bounding box center [261, 219] width 19 height 7
drag, startPoint x: 282, startPoint y: 219, endPoint x: 247, endPoint y: 218, distance: 34.9
click at [120, 218] on div "SKU: Woo.4.94.20.95.14.36" at bounding box center [118, 219] width 149 height 8
drag, startPoint x: 123, startPoint y: 216, endPoint x: 117, endPoint y: 217, distance: 6.1
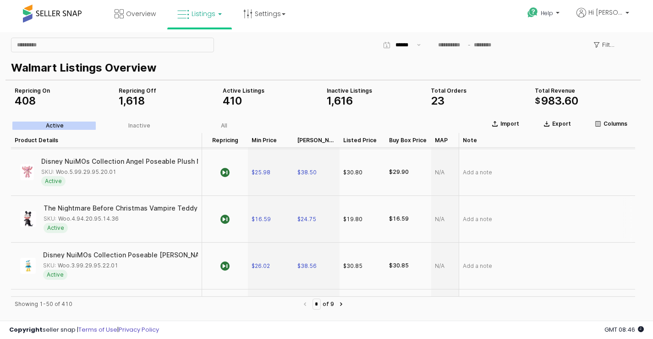
click at [117, 217] on div "SKU: Woo.4.94.20.95.14.36" at bounding box center [118, 219] width 149 height 8
click at [117, 217] on div "SKU: Woo.4.94.20.95.14.36" at bounding box center [81, 219] width 75 height 8
drag, startPoint x: 57, startPoint y: 216, endPoint x: 121, endPoint y: 220, distance: 63.4
click at [121, 220] on div "SKU: Woo.4.94.20.95.14.36" at bounding box center [118, 219] width 149 height 8
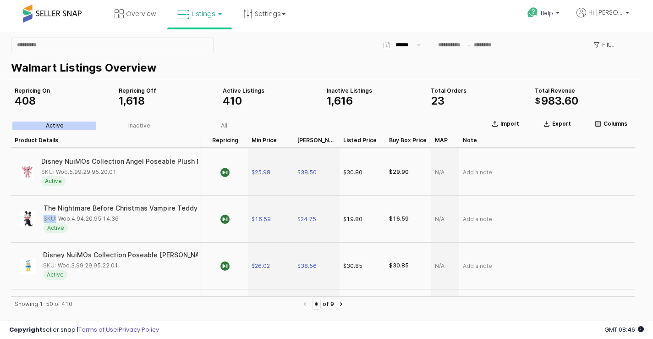
drag, startPoint x: 58, startPoint y: 213, endPoint x: 118, endPoint y: 220, distance: 60.5
click at [118, 220] on div "The Nightmare Before Christmas Vampire Teddy Plush SKU: Woo.4.94.20.95.14.36 Ac…" at bounding box center [118, 219] width 149 height 28
click at [93, 216] on div "SKU: Woo.4.94.20.95.14.36" at bounding box center [81, 219] width 75 height 8
drag, startPoint x: 129, startPoint y: 216, endPoint x: 117, endPoint y: 217, distance: 12.0
click at [117, 217] on div "SKU: Woo.4.94.20.95.14.36" at bounding box center [118, 219] width 149 height 8
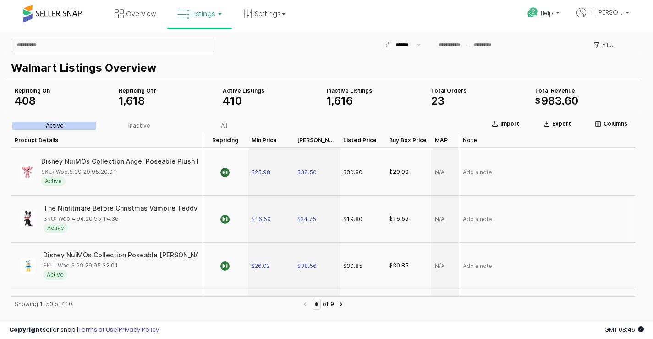
copy div "Woo.4.94.20.95.14.36"
click at [261, 221] on span "$16.59" at bounding box center [261, 219] width 19 height 7
drag, startPoint x: 279, startPoint y: 216, endPoint x: 271, endPoint y: 216, distance: 7.8
click at [271, 216] on input "*****" at bounding box center [277, 219] width 34 height 10
type input "*****"
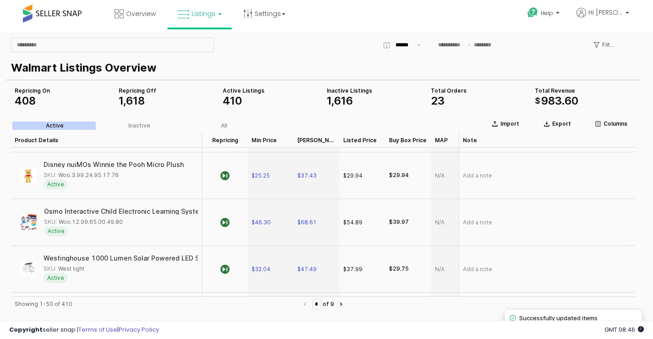
scroll to position [417, 0]
drag, startPoint x: 127, startPoint y: 221, endPoint x: 122, endPoint y: 221, distance: 6.0
click at [122, 221] on div "SKU: Woo.12.99.65.00.49.80" at bounding box center [118, 221] width 149 height 8
copy div "Woo.12.99.65.00.49.80"
click at [263, 223] on span "$46.30" at bounding box center [261, 221] width 19 height 7
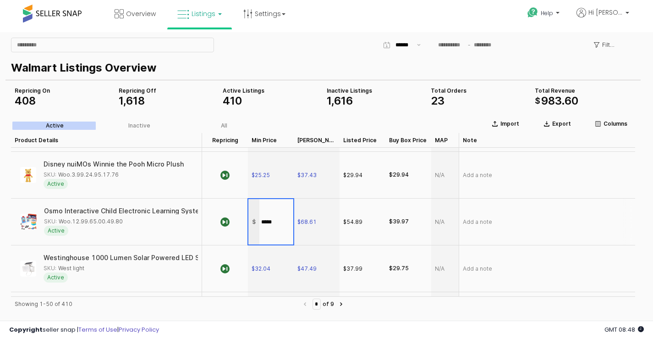
drag, startPoint x: 280, startPoint y: 221, endPoint x: 248, endPoint y: 218, distance: 32.2
click at [248, 218] on div "$ *****" at bounding box center [271, 222] width 46 height 46
type input "*****"
click at [316, 239] on section "Import Export Columns Active Inactive All Product Details Product Details Repri…" at bounding box center [324, 278] width 636 height 330
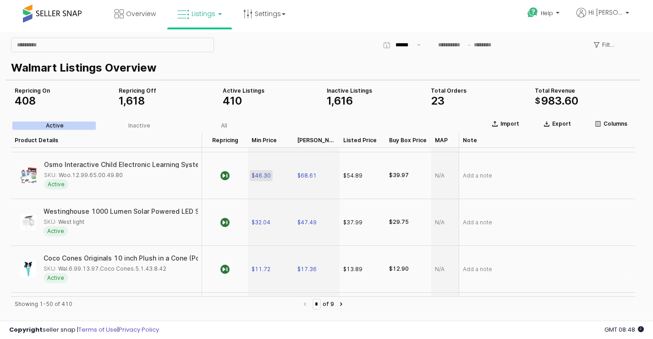
scroll to position [463, 0]
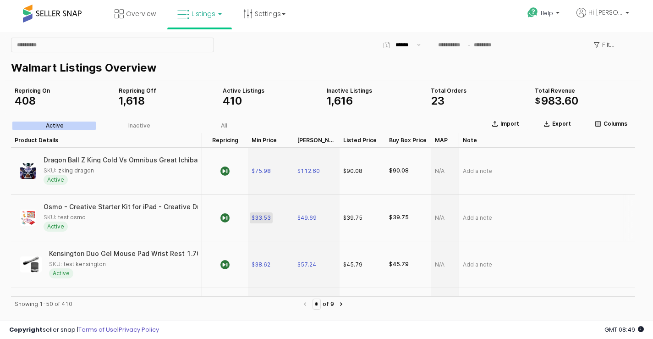
click at [264, 221] on div "$33.53" at bounding box center [261, 217] width 19 height 7
drag, startPoint x: 281, startPoint y: 216, endPoint x: 256, endPoint y: 215, distance: 24.8
click at [256, 215] on div "$ *****" at bounding box center [271, 217] width 45 height 45
type input "*****"
click at [221, 231] on section "Import Export Columns Active Inactive All Product Details Product Details Repri…" at bounding box center [324, 278] width 636 height 330
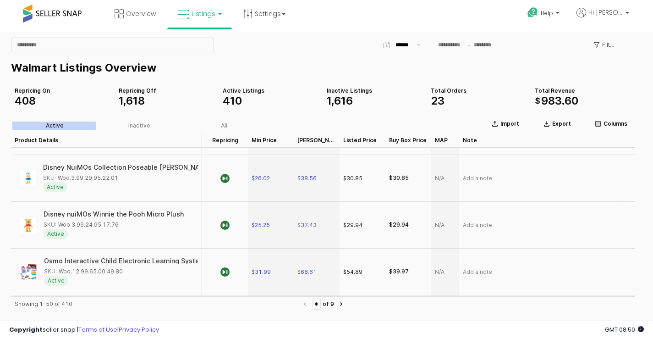
scroll to position [413, 0]
drag, startPoint x: 127, startPoint y: 226, endPoint x: 121, endPoint y: 226, distance: 6.0
click at [121, 226] on div "SKU: Woo.12.99.65.00.49.80" at bounding box center [118, 225] width 149 height 8
copy div "Woo.12.99.65.00.49.80"
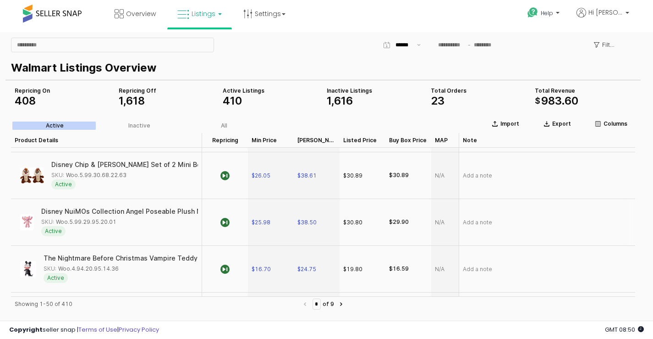
scroll to position [0, 0]
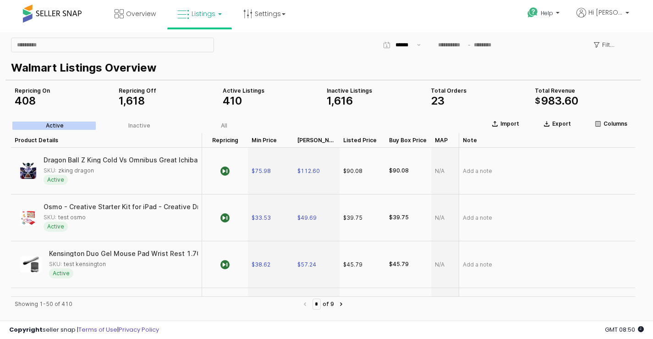
click at [138, 208] on div "Osmo - Creative Starter Kit for iPad - Creative Drawing & Problem Solving - STE…" at bounding box center [216, 207] width 356 height 6
drag, startPoint x: 138, startPoint y: 208, endPoint x: 96, endPoint y: 228, distance: 47.0
click at [99, 229] on div "Osmo - Creative Starter Kit for iPad - Creative Drawing & Problem Solving - STE…" at bounding box center [118, 218] width 149 height 28
click at [87, 216] on div "SKU: test osmo" at bounding box center [118, 217] width 149 height 8
drag, startPoint x: 92, startPoint y: 216, endPoint x: 83, endPoint y: 218, distance: 9.5
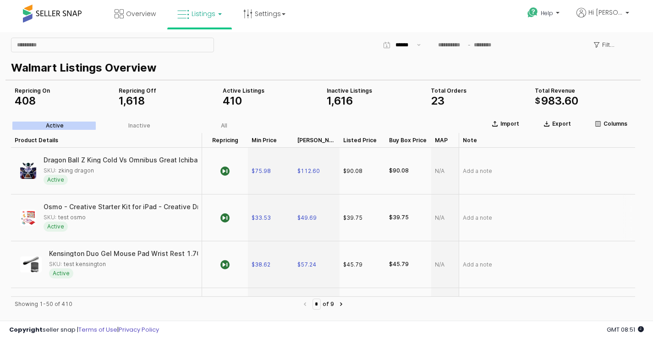
click at [83, 218] on div "SKU: test osmo" at bounding box center [118, 217] width 149 height 8
copy div "test osmo"
click at [260, 218] on span "$33.53" at bounding box center [261, 217] width 19 height 7
click at [348, 235] on div "$39.75" at bounding box center [363, 217] width 46 height 47
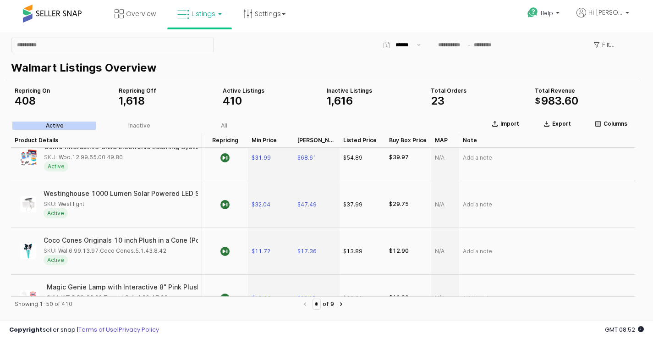
scroll to position [504, 0]
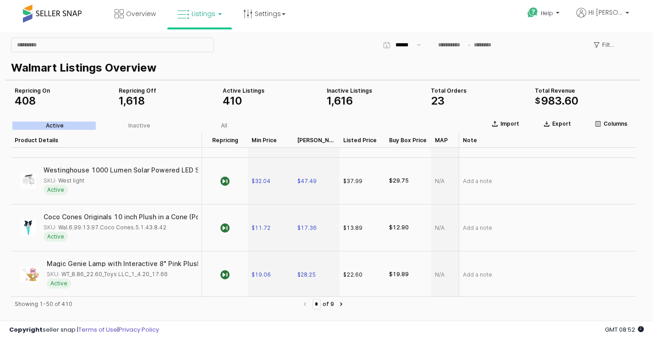
drag, startPoint x: 171, startPoint y: 231, endPoint x: 163, endPoint y: 229, distance: 7.6
click at [163, 229] on div "SKU: Wal.6.99.13.97.Coco Cones.5.1.43.8.42" at bounding box center [118, 227] width 149 height 8
copy div "Wal.6.99.13.97.Coco Cones.5.1.43.8.42"
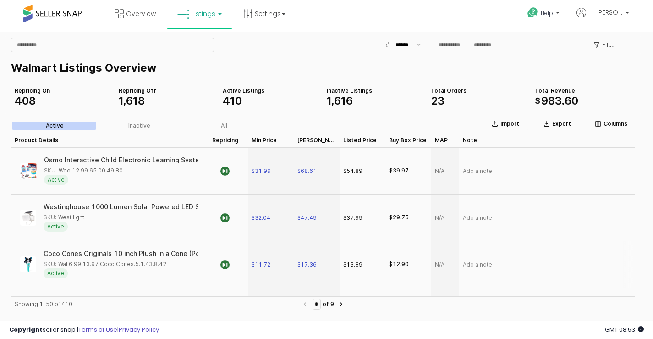
scroll to position [459, 0]
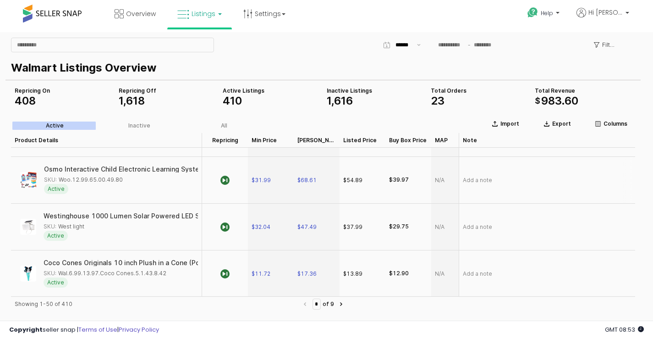
drag, startPoint x: 134, startPoint y: 181, endPoint x: 122, endPoint y: 179, distance: 12.9
click at [122, 179] on div "SKU: Woo.12.99.65.00.49.80" at bounding box center [118, 180] width 149 height 8
copy div "Woo.12.99.65.00.49.80"
click at [224, 227] on icon "App Frame" at bounding box center [225, 226] width 9 height 9
click at [219, 230] on div "App Frame" at bounding box center [225, 227] width 46 height 47
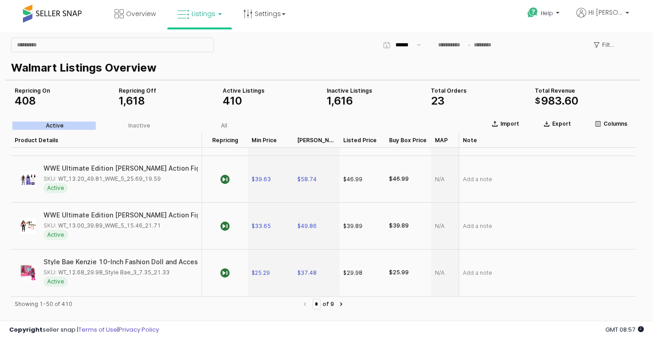
scroll to position [2138, 0]
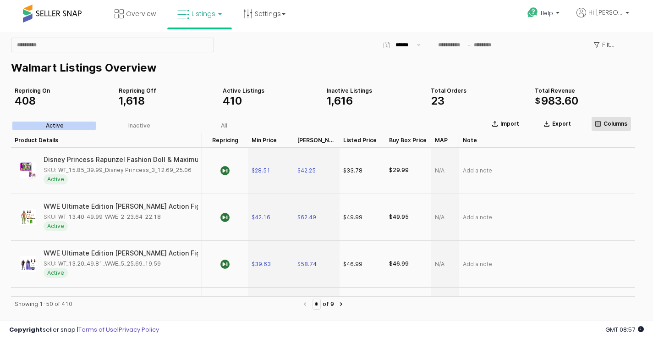
click at [619, 123] on p "Columns" at bounding box center [616, 123] width 24 height 7
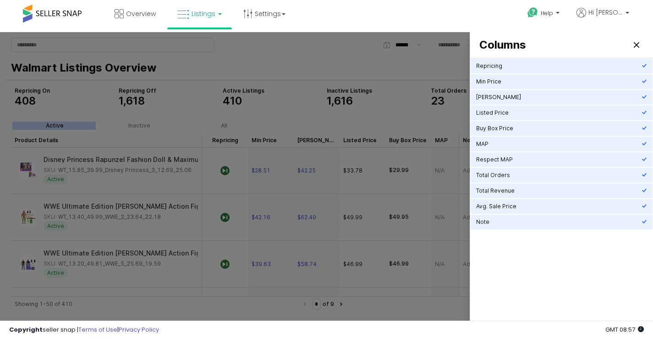
click at [407, 315] on div at bounding box center [326, 184] width 653 height 305
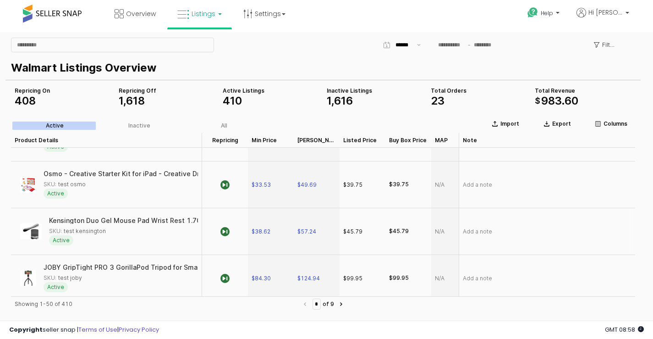
scroll to position [0, 0]
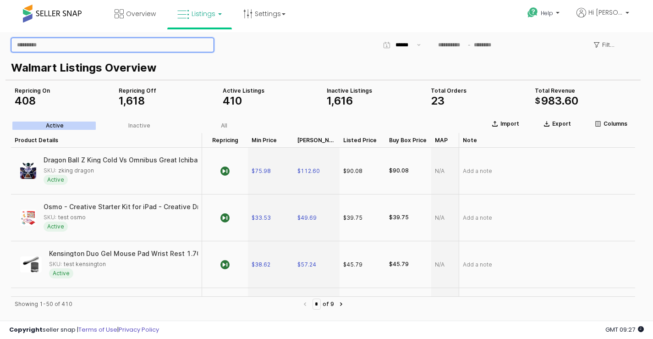
click at [123, 47] on input "App Frame" at bounding box center [112, 45] width 202 height 14
paste input "**********"
type input "**********"
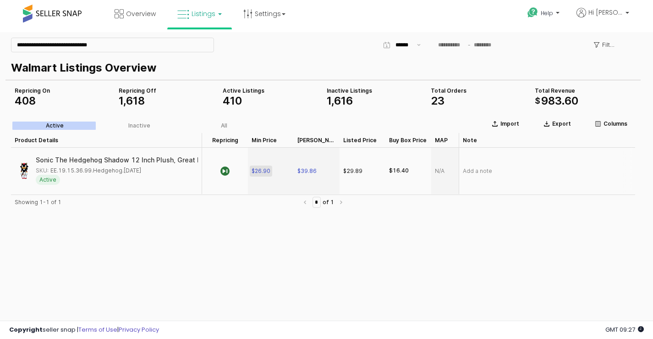
click at [265, 172] on span "$26.90" at bounding box center [261, 170] width 19 height 7
drag, startPoint x: 281, startPoint y: 171, endPoint x: 237, endPoint y: 170, distance: 43.6
click at [237, 170] on div "Sonic The Hedgehog Shadow 12 Inch Plush, Great Eastern, Gifts SKU: EE.19.15.36.…" at bounding box center [424, 171] width 826 height 47
type input "*****"
click at [244, 220] on section "Import Export Columns Active Inactive All Product Details Product Details Repri…" at bounding box center [324, 230] width 636 height 235
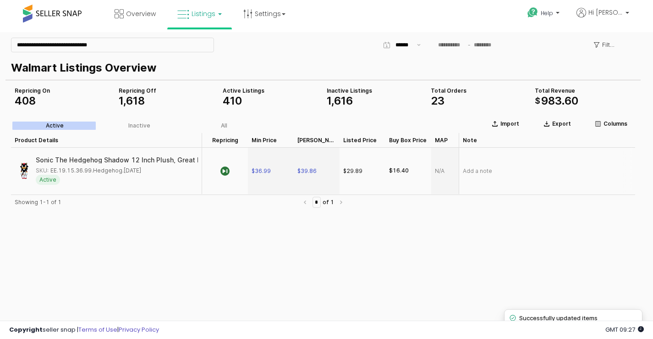
click at [358, 169] on div "$29.89" at bounding box center [352, 171] width 19 height 8
click at [353, 170] on div "$29.89" at bounding box center [352, 171] width 19 height 8
click at [352, 172] on div "$29.89" at bounding box center [352, 171] width 19 height 8
click at [557, 120] on button "Export" at bounding box center [557, 123] width 45 height 15
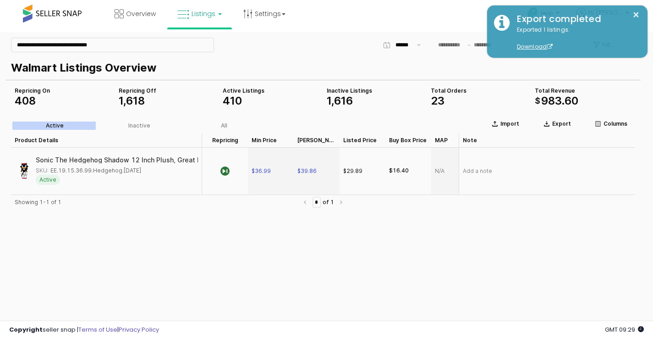
click at [257, 238] on div "Showing 1-1 of 1 * of 1" at bounding box center [323, 265] width 625 height 142
click at [62, 128] on div "Active" at bounding box center [55, 125] width 18 height 6
drag, startPoint x: 159, startPoint y: 42, endPoint x: 0, endPoint y: 46, distance: 159.2
click at [0, 46] on div "**********" at bounding box center [326, 305] width 653 height 547
click at [115, 260] on div "Showing 1-1 of 1 * of 1" at bounding box center [323, 265] width 625 height 142
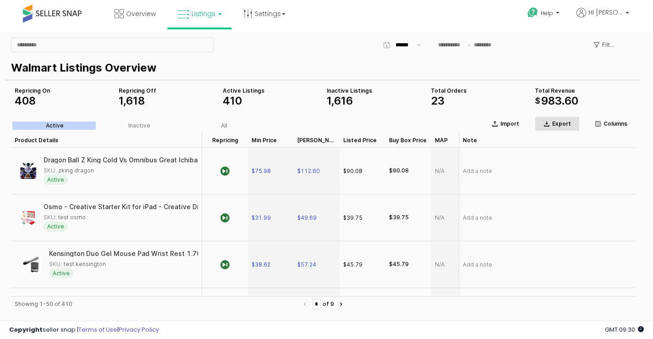
click at [564, 129] on button "Export" at bounding box center [557, 123] width 45 height 15
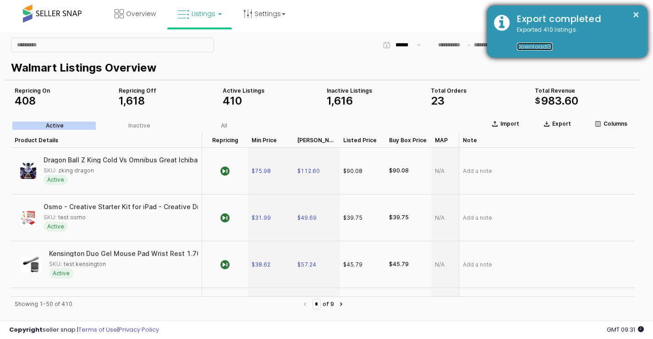
click at [551, 44] on span at bounding box center [551, 47] width 6 height 6
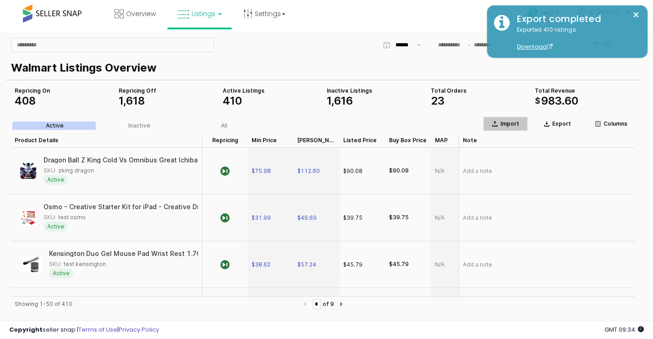
click at [509, 123] on p "Import" at bounding box center [510, 123] width 19 height 7
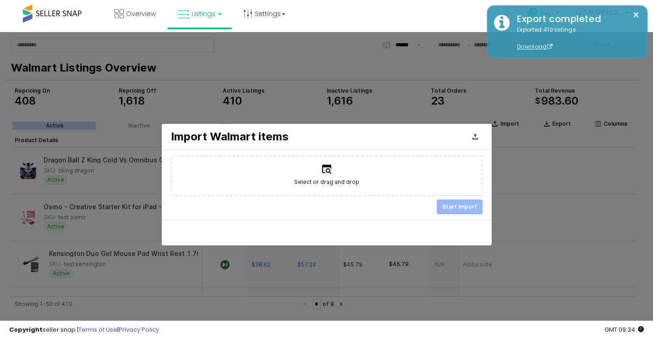
click at [347, 181] on span "Select or drag and drop" at bounding box center [326, 181] width 65 height 9
click at [327, 176] on input "Select or drag and drop" at bounding box center [326, 176] width 0 height 0
type input "**********"
click at [452, 207] on p "Start Import" at bounding box center [460, 206] width 35 height 7
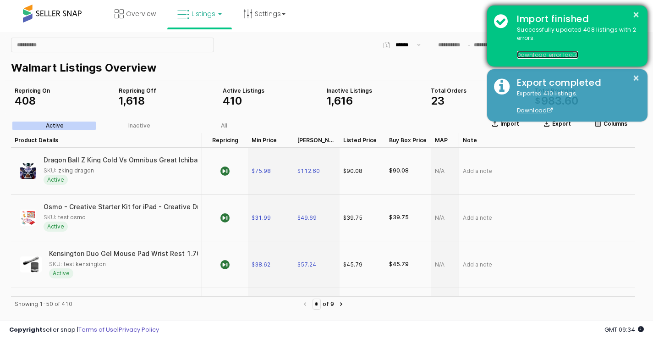
click at [576, 54] on span at bounding box center [576, 55] width 6 height 6
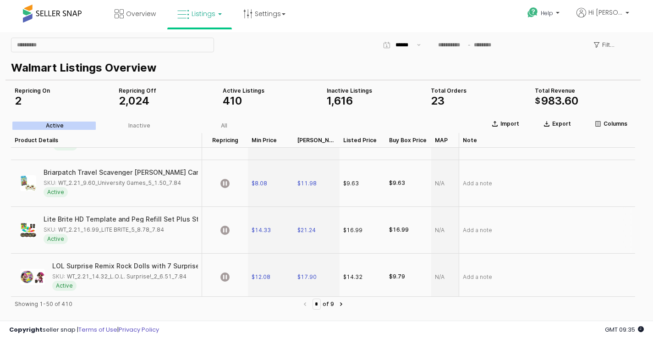
scroll to position [1863, 0]
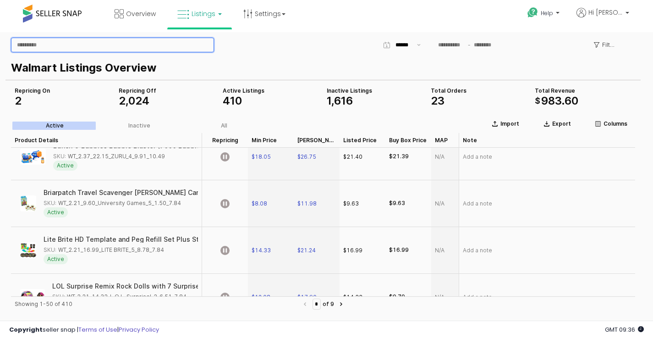
click at [61, 43] on input "App Frame" at bounding box center [112, 45] width 202 height 14
paste input "**********"
drag, startPoint x: 108, startPoint y: 43, endPoint x: 187, endPoint y: 42, distance: 79.3
click at [187, 42] on input "**********" at bounding box center [112, 45] width 202 height 14
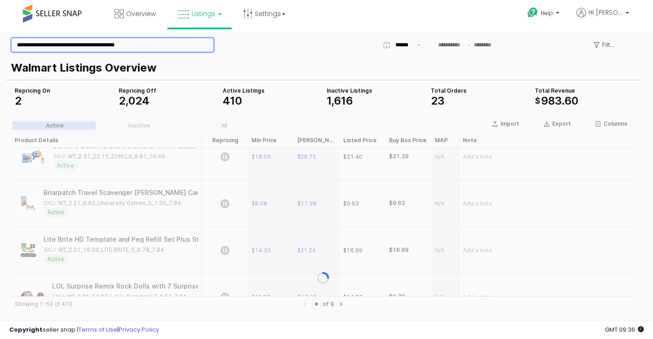
scroll to position [0, 0]
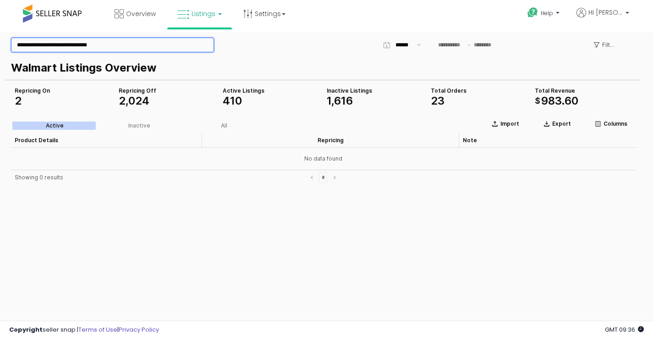
type input "**********"
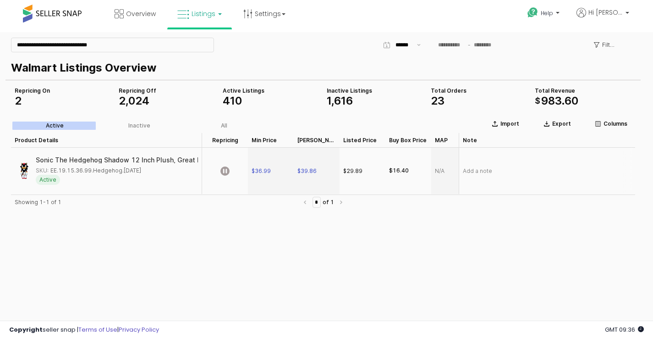
click at [356, 169] on div "$29.89" at bounding box center [352, 171] width 19 height 8
